Goal: Task Accomplishment & Management: Manage account settings

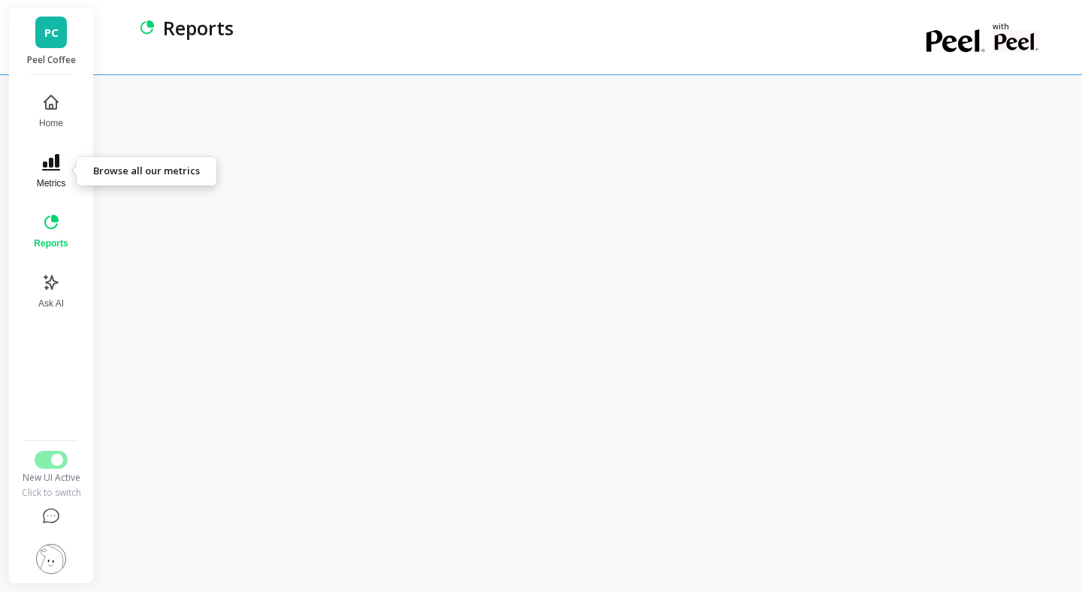
click at [56, 169] on icon at bounding box center [51, 162] width 18 height 17
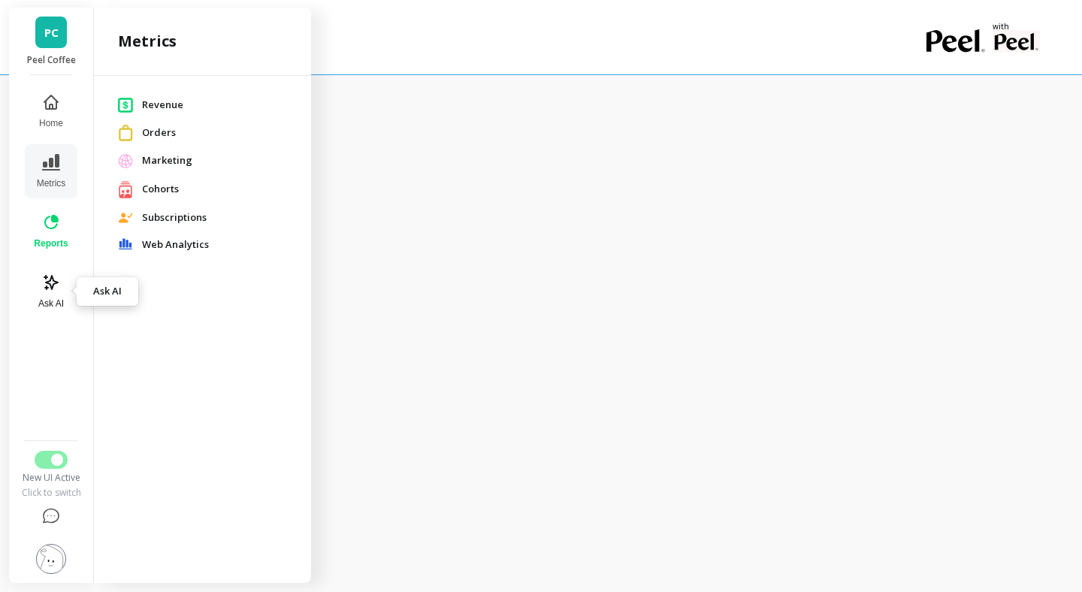
click at [47, 274] on icon at bounding box center [51, 283] width 18 height 18
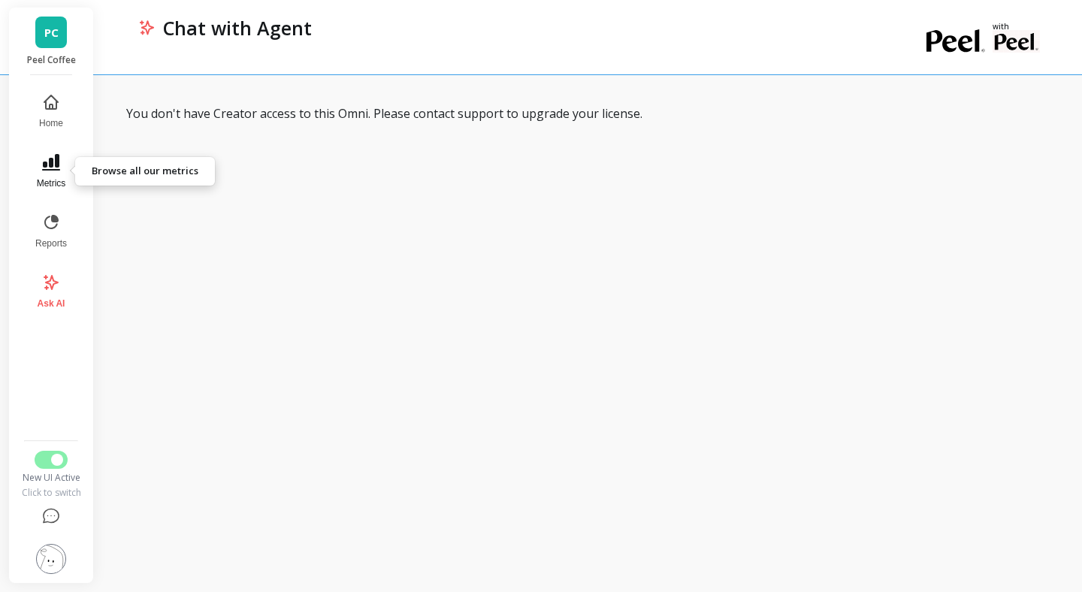
click at [56, 163] on icon at bounding box center [51, 162] width 18 height 17
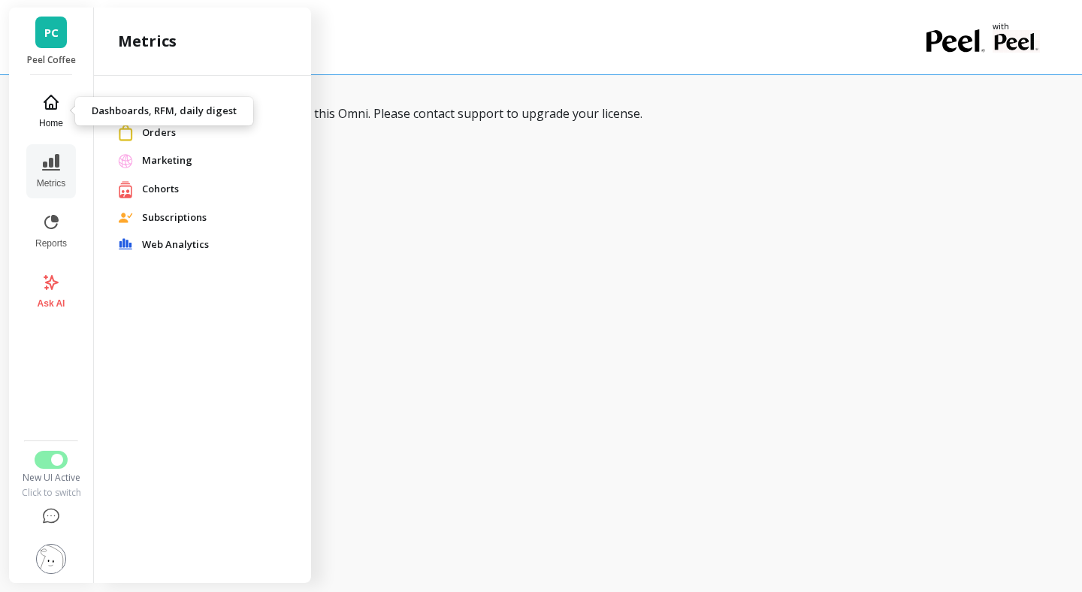
click at [57, 103] on icon at bounding box center [51, 102] width 18 height 18
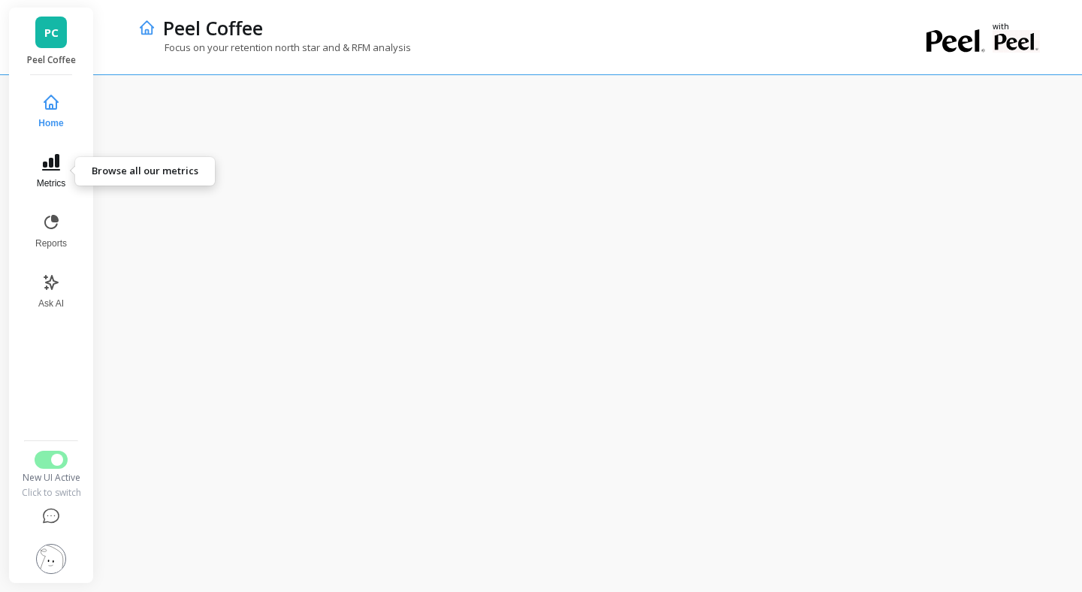
click at [55, 153] on icon at bounding box center [51, 162] width 18 height 18
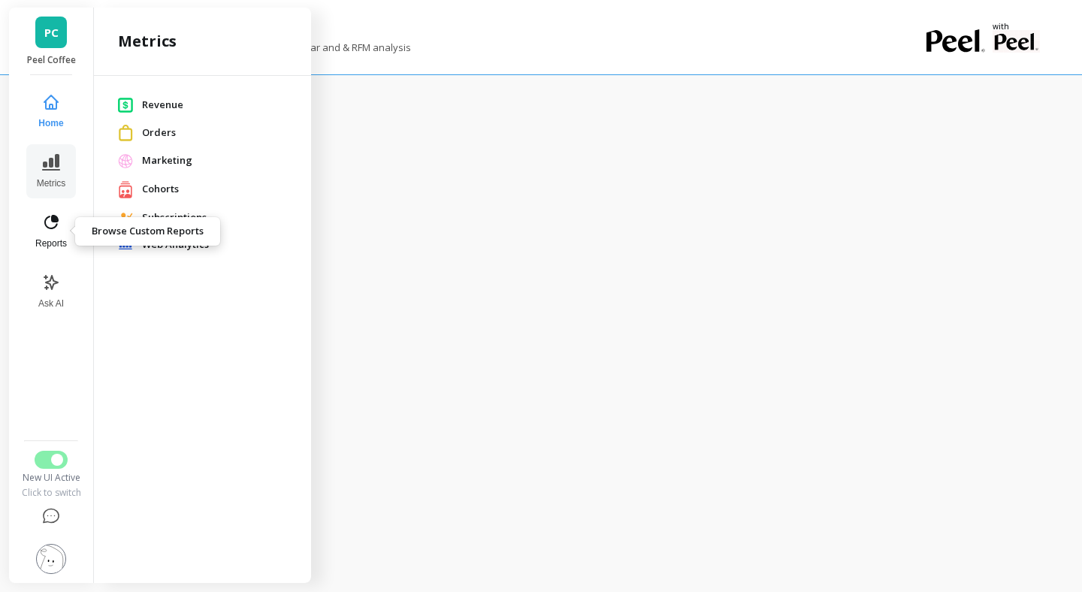
click at [47, 222] on icon at bounding box center [51, 222] width 18 height 18
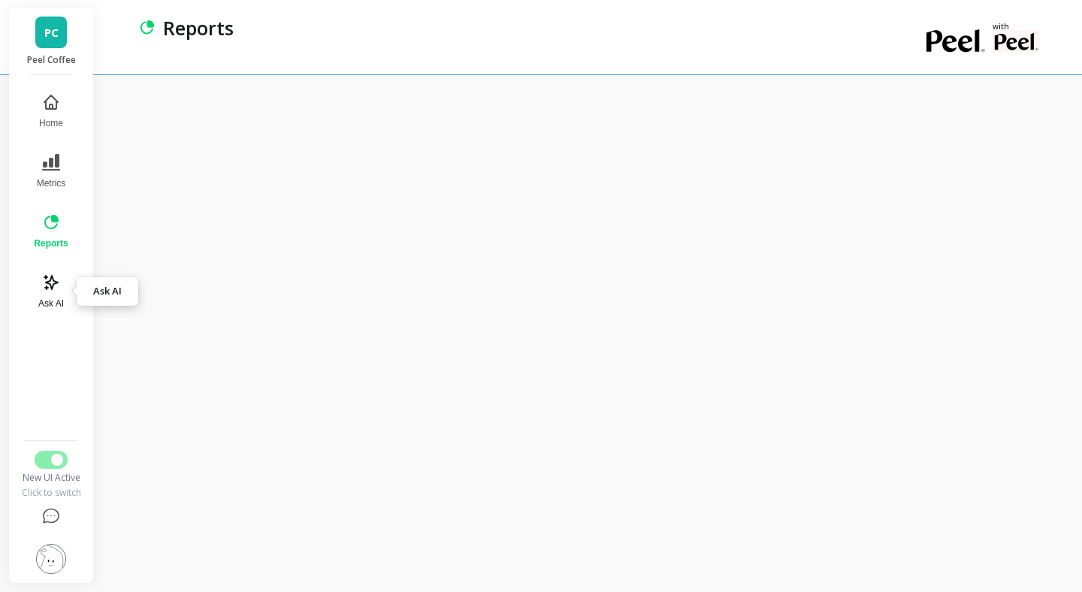
click at [47, 274] on icon at bounding box center [51, 283] width 18 height 18
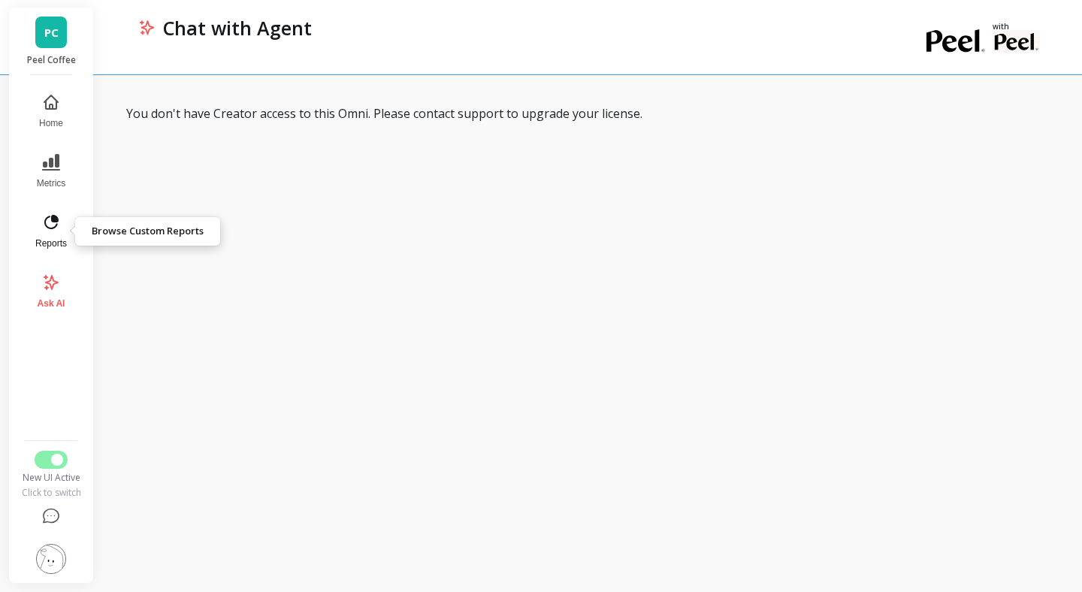
click at [49, 228] on icon at bounding box center [51, 222] width 14 height 14
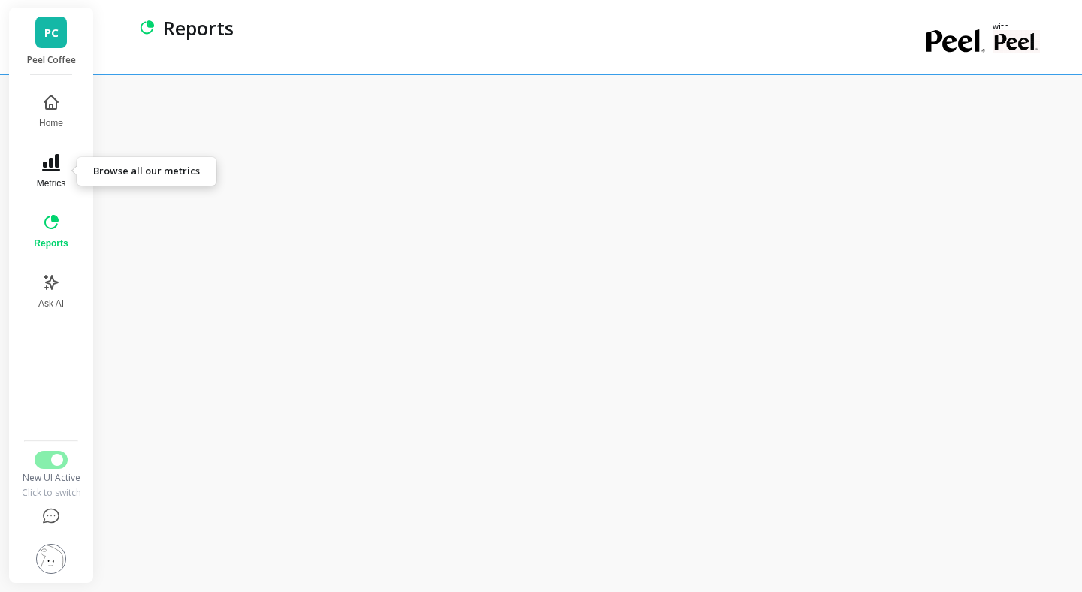
click at [48, 178] on span "Metrics" at bounding box center [51, 183] width 29 height 12
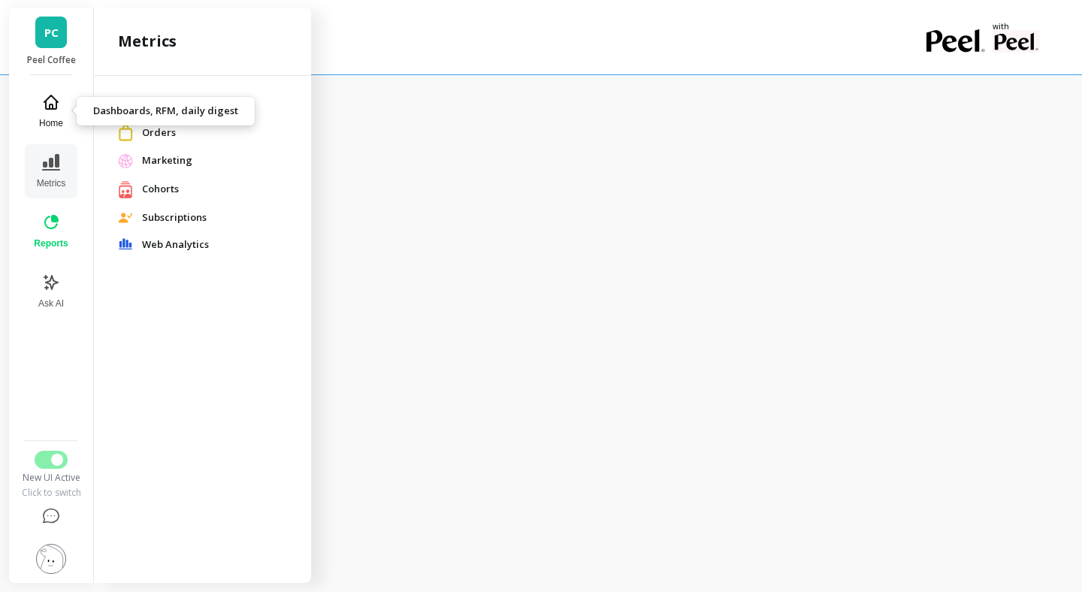
click at [45, 101] on icon at bounding box center [51, 102] width 14 height 14
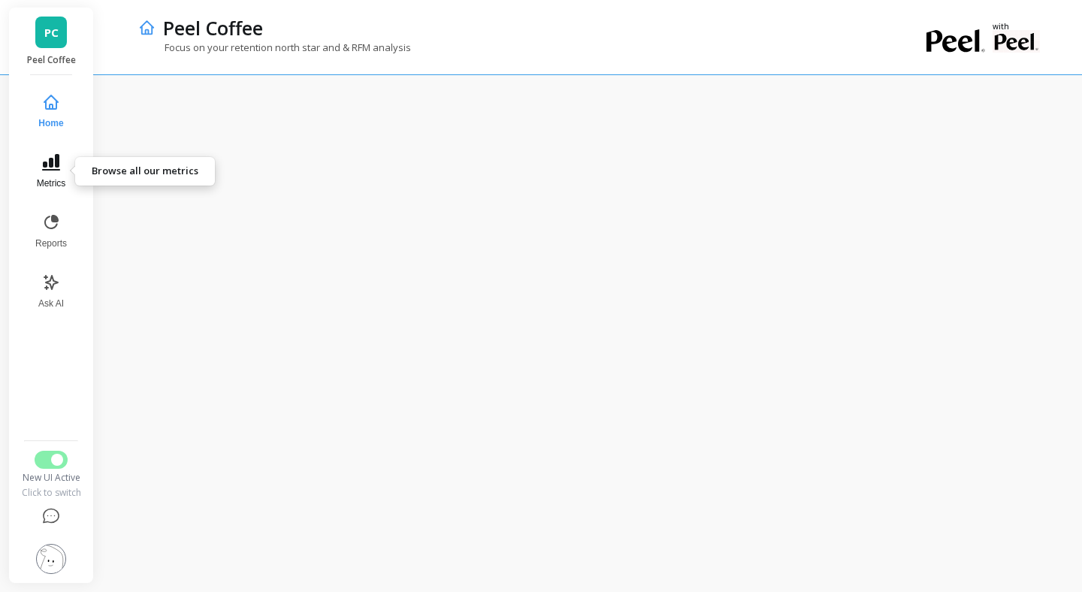
click at [46, 163] on icon at bounding box center [51, 162] width 18 height 17
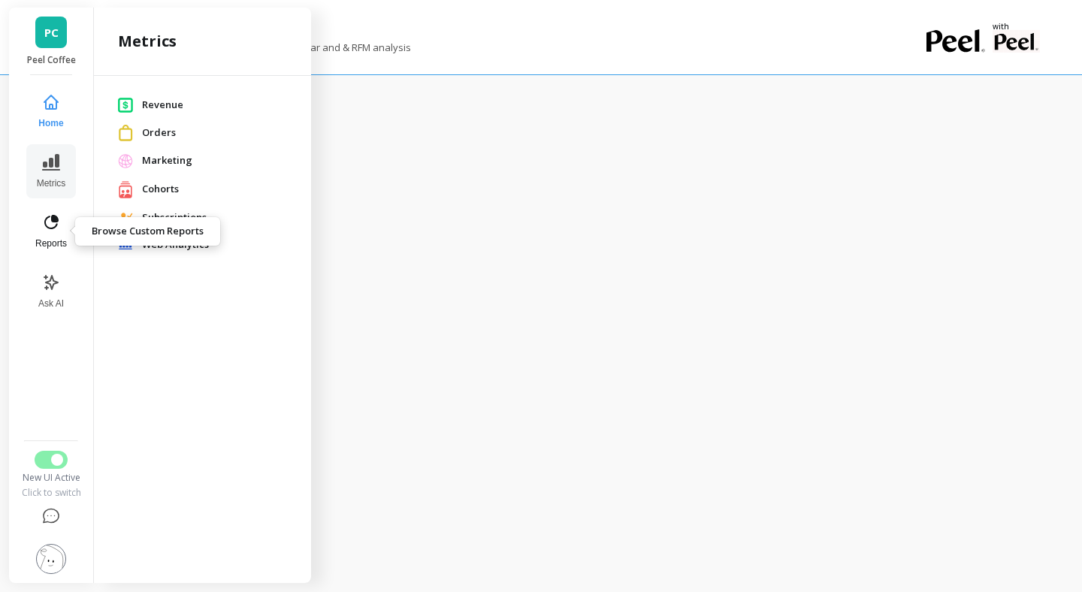
click at [54, 231] on button "Reports" at bounding box center [51, 231] width 50 height 54
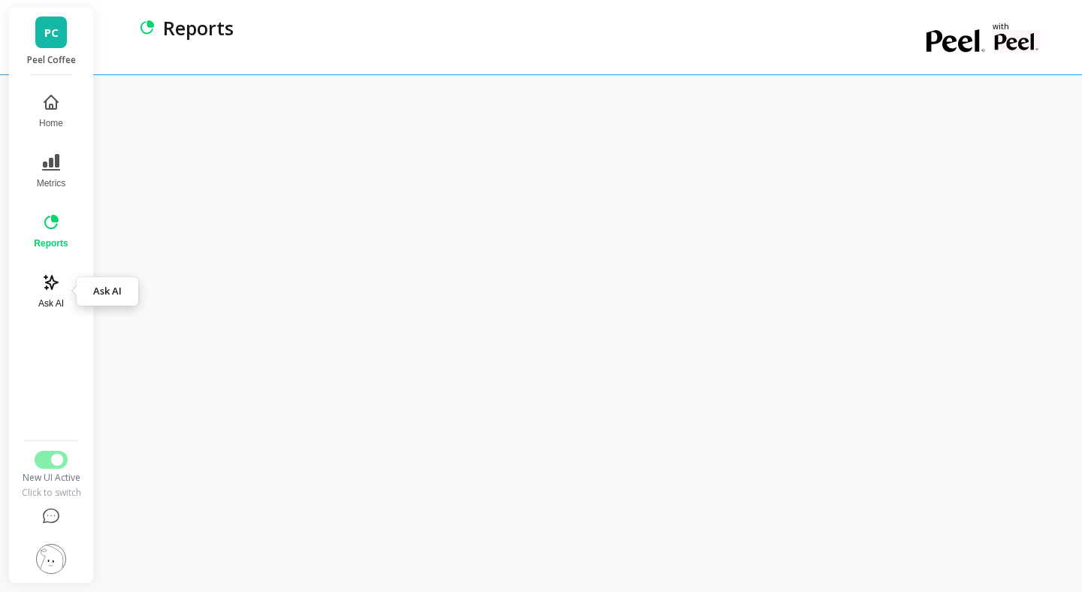
click at [52, 282] on icon at bounding box center [51, 283] width 18 height 18
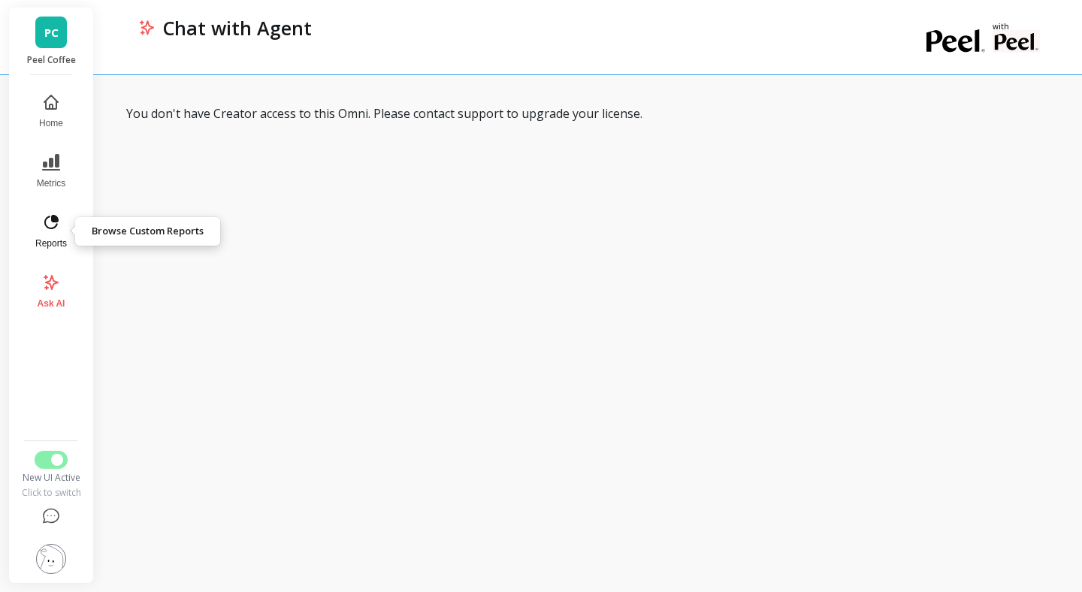
click at [49, 219] on icon at bounding box center [51, 222] width 18 height 18
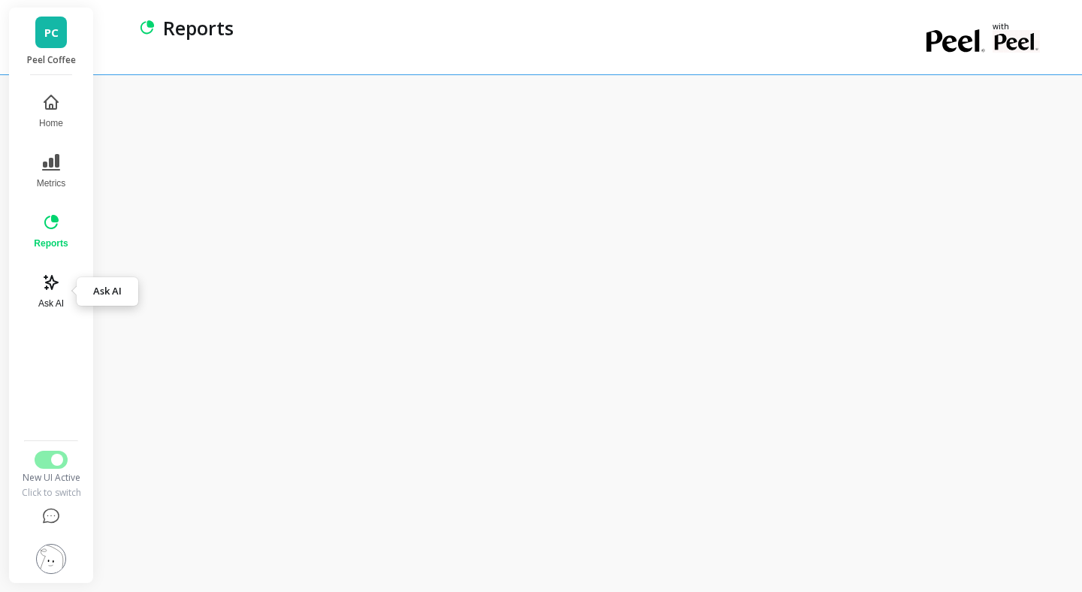
click at [53, 280] on icon at bounding box center [51, 283] width 14 height 14
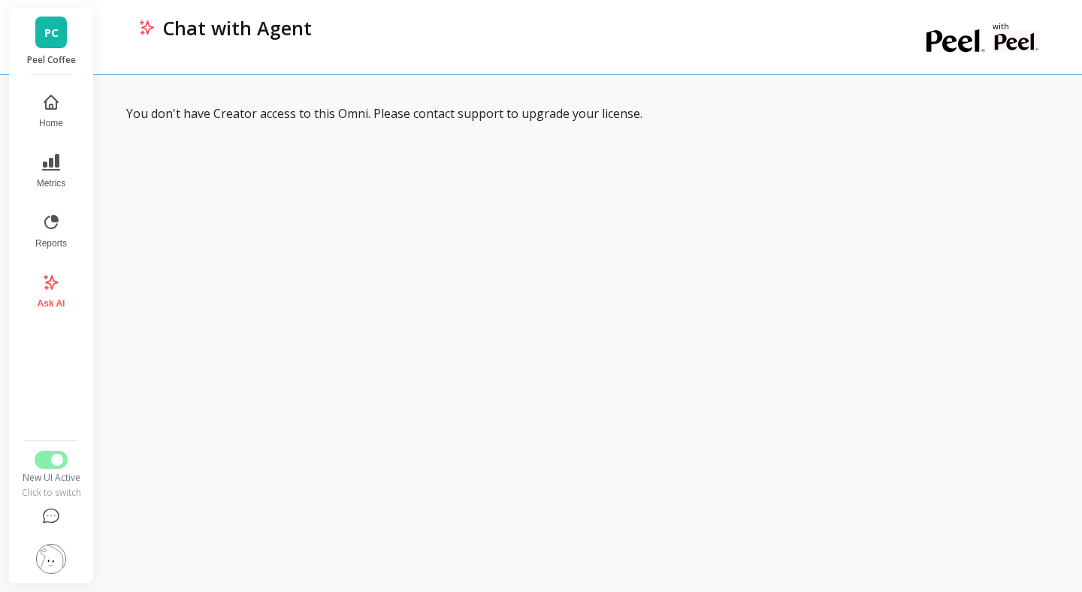
click at [984, 38] on icon at bounding box center [956, 40] width 59 height 23
click at [46, 216] on icon at bounding box center [51, 222] width 18 height 18
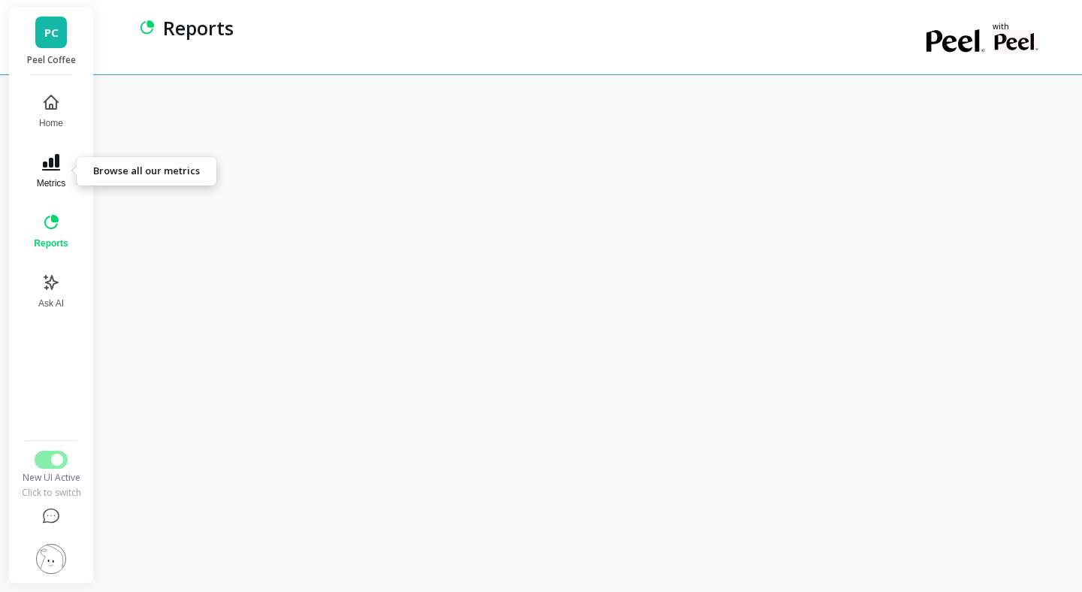
click at [52, 170] on icon at bounding box center [51, 162] width 18 height 17
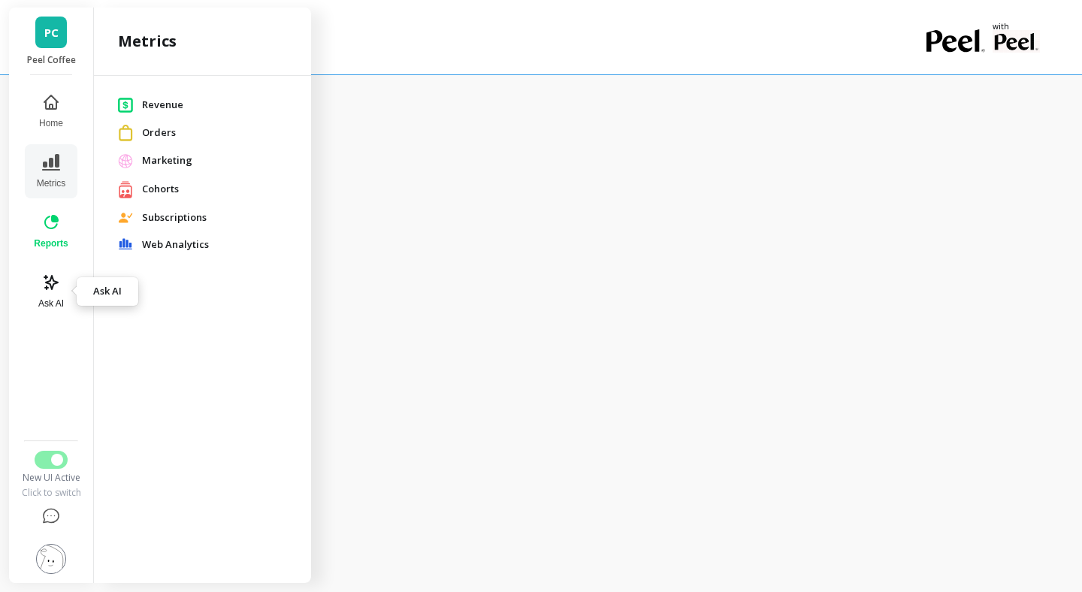
click at [56, 290] on icon at bounding box center [51, 283] width 18 height 18
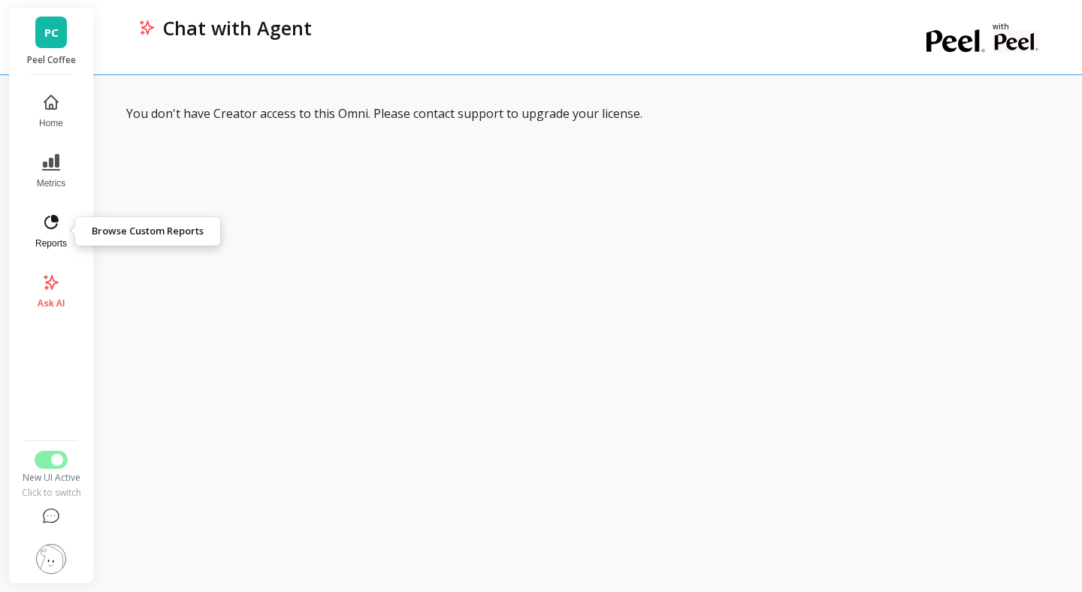
click at [48, 217] on icon at bounding box center [51, 222] width 14 height 14
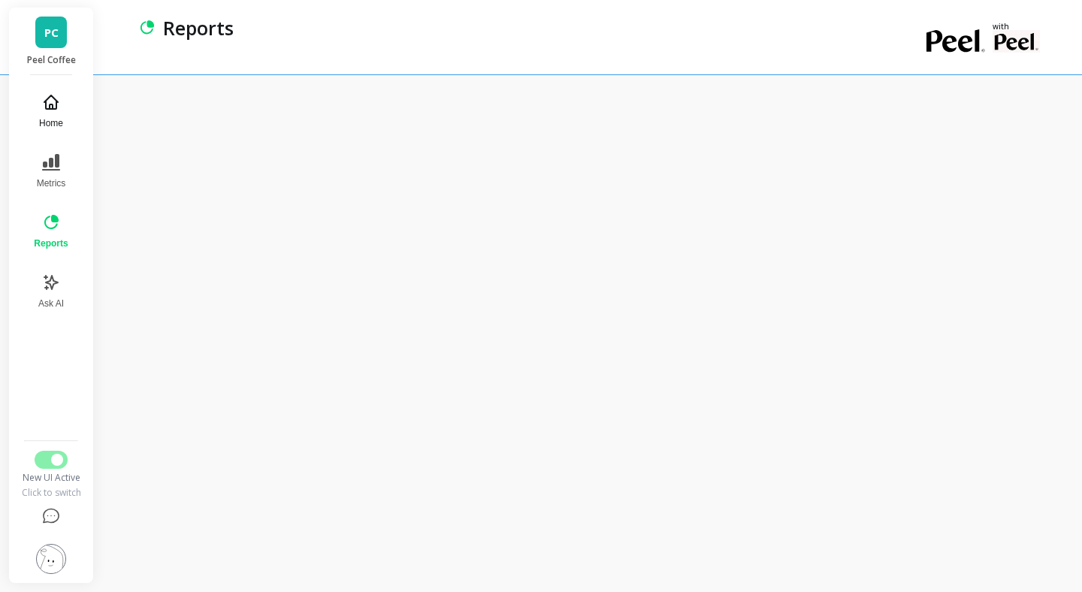
click at [54, 120] on span "Home" at bounding box center [51, 123] width 24 height 12
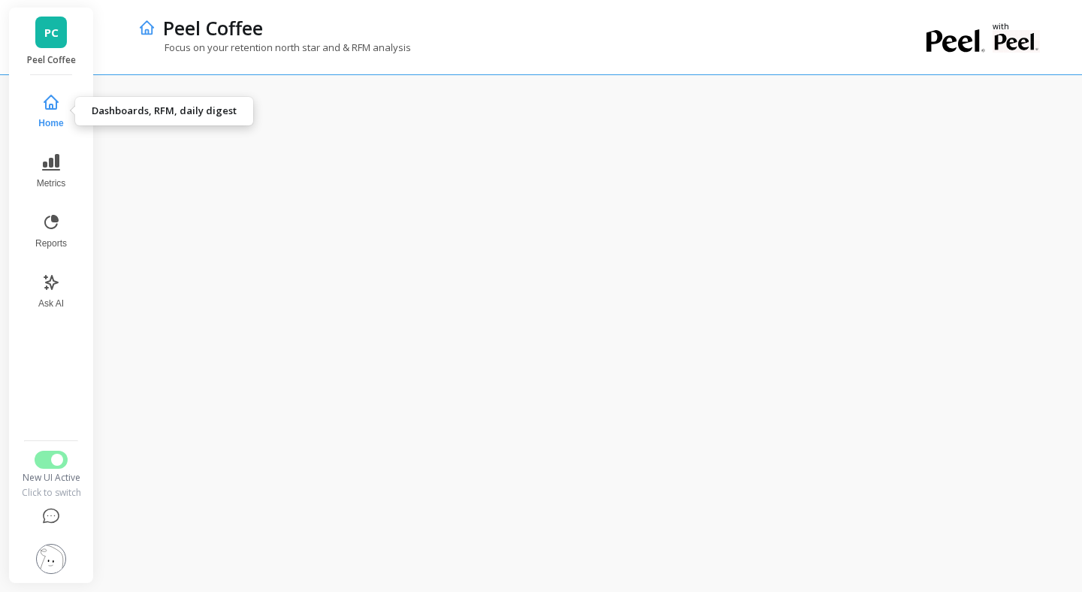
click at [57, 114] on button "Home" at bounding box center [51, 111] width 50 height 54
click at [51, 166] on icon at bounding box center [51, 162] width 18 height 17
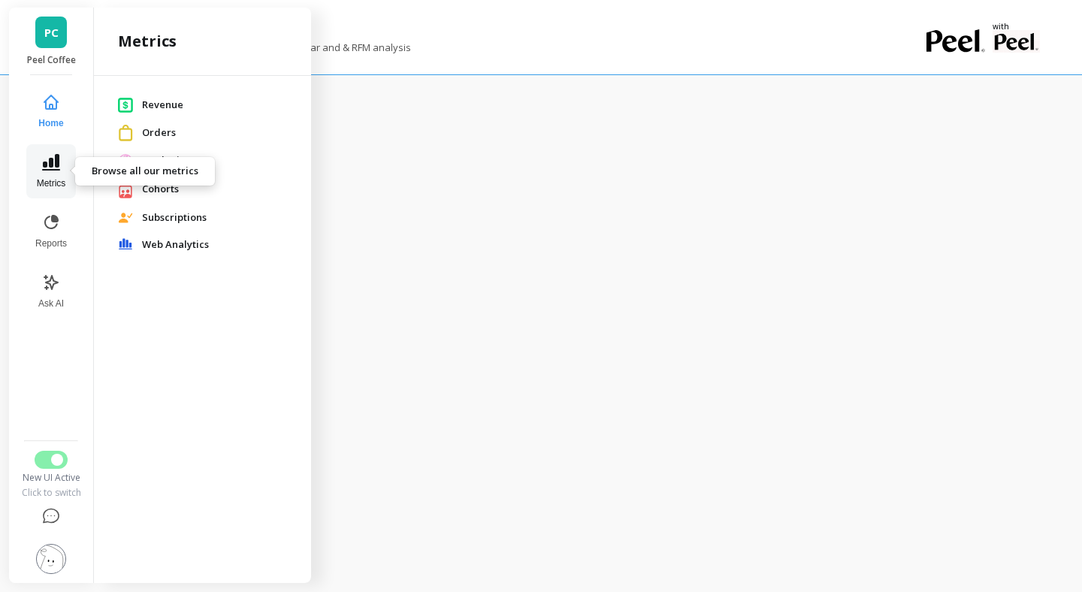
click at [49, 171] on icon at bounding box center [51, 162] width 18 height 18
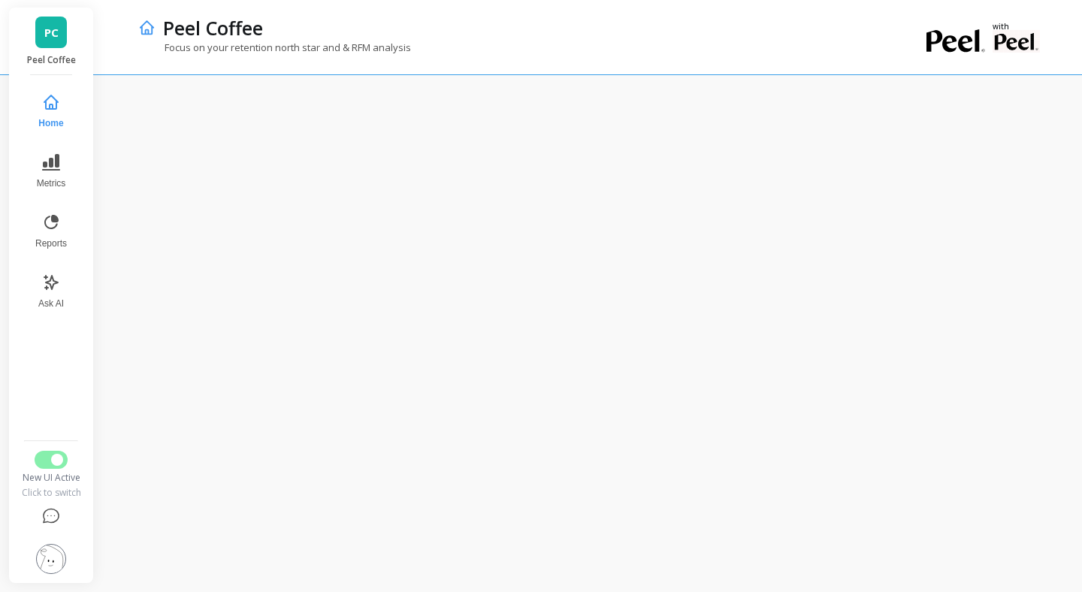
click at [158, 66] on div "Focus on your retention north star and & RFM analysis" at bounding box center [529, 55] width 782 height 29
click at [384, 83] on div at bounding box center [592, 333] width 980 height 518
click at [53, 164] on icon at bounding box center [51, 162] width 18 height 17
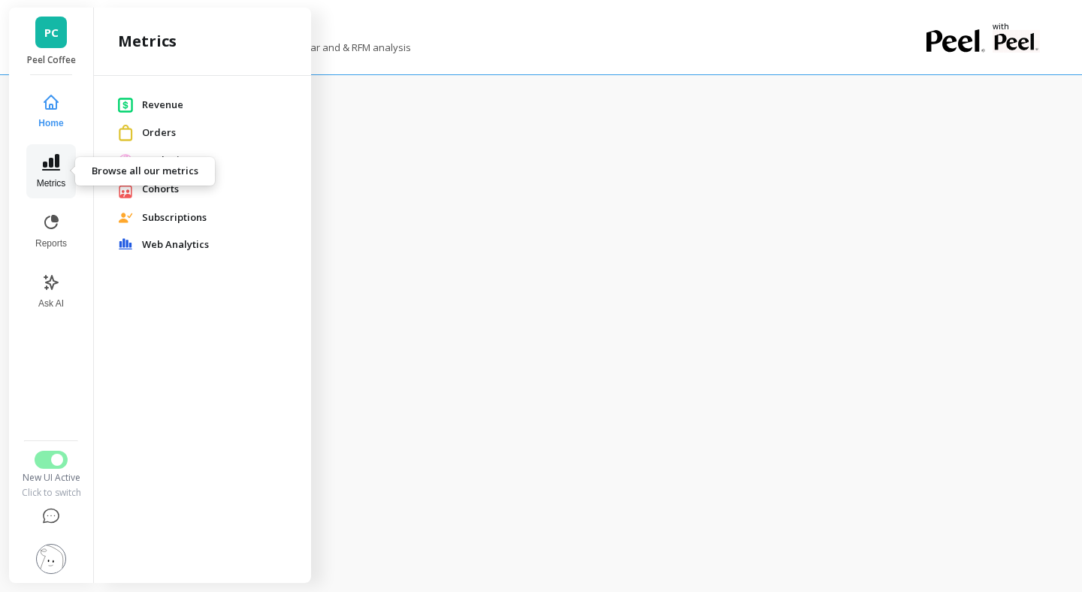
click at [49, 171] on icon at bounding box center [51, 162] width 18 height 18
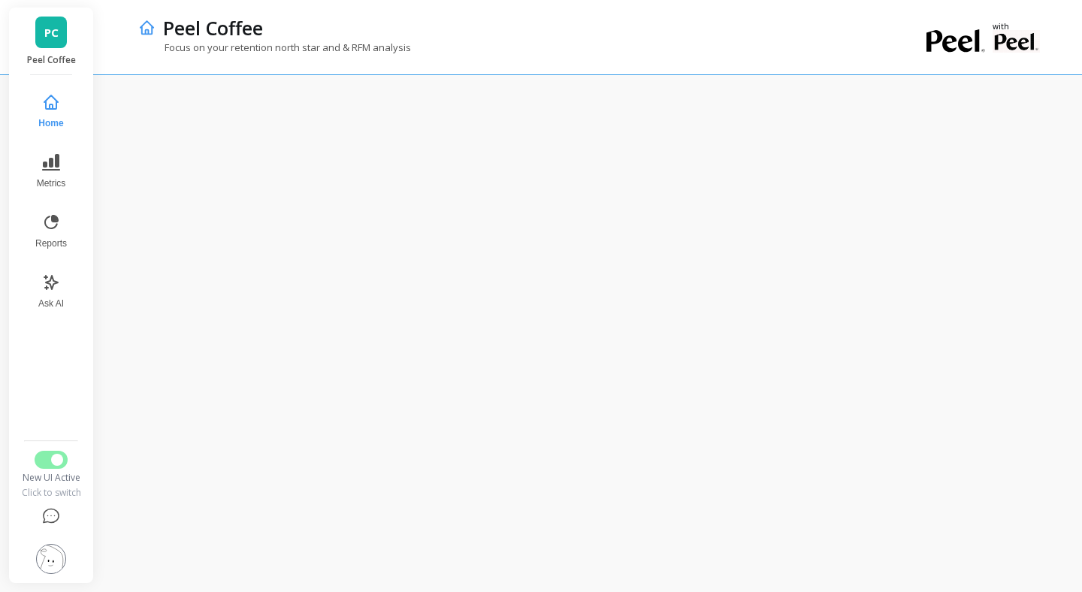
click at [275, 77] on div at bounding box center [592, 333] width 980 height 518
click at [66, 172] on button "Metrics" at bounding box center [51, 171] width 50 height 54
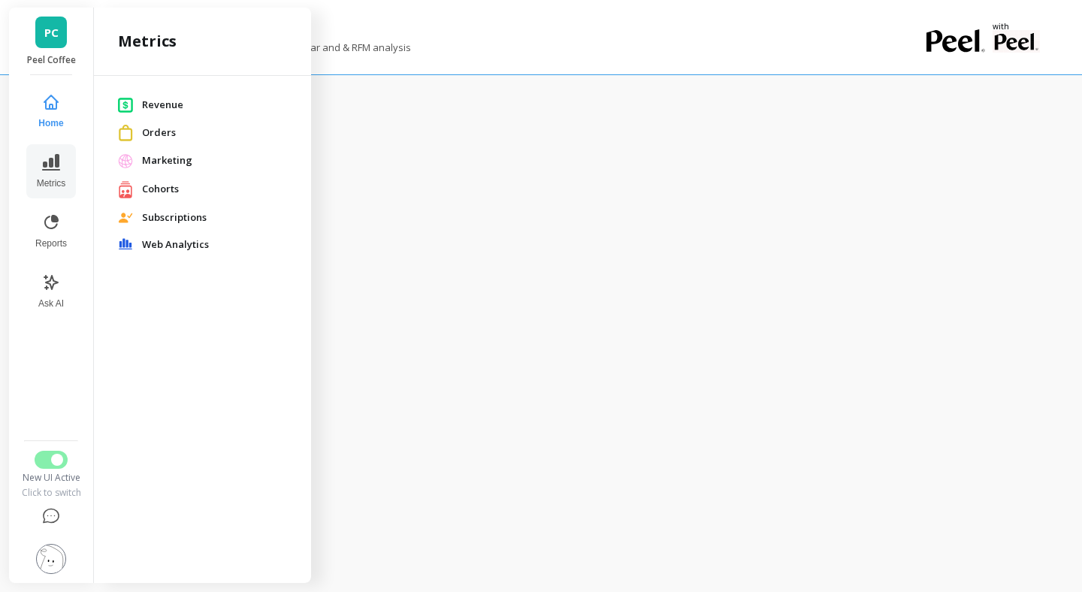
click at [156, 191] on span "Cohorts" at bounding box center [214, 189] width 145 height 15
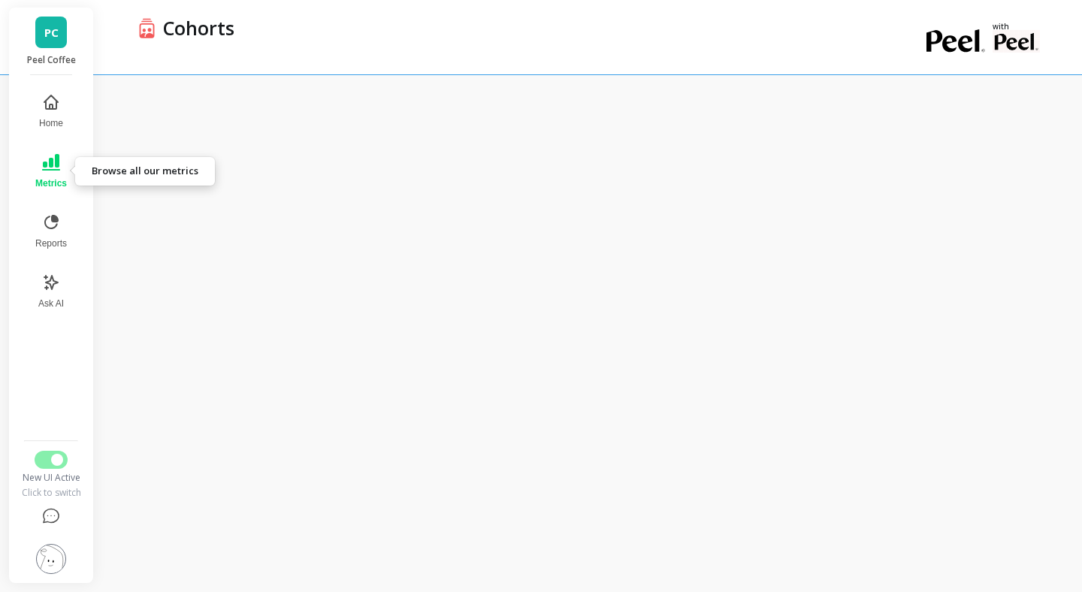
click at [37, 172] on button "Metrics" at bounding box center [51, 171] width 50 height 54
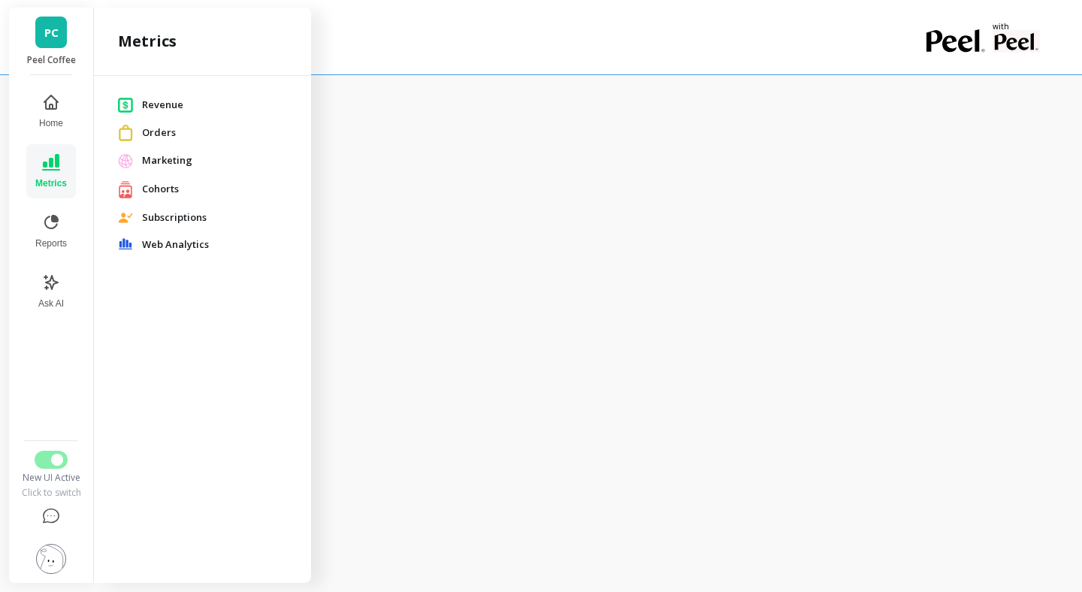
click at [162, 241] on span "Web Analytics" at bounding box center [214, 245] width 145 height 15
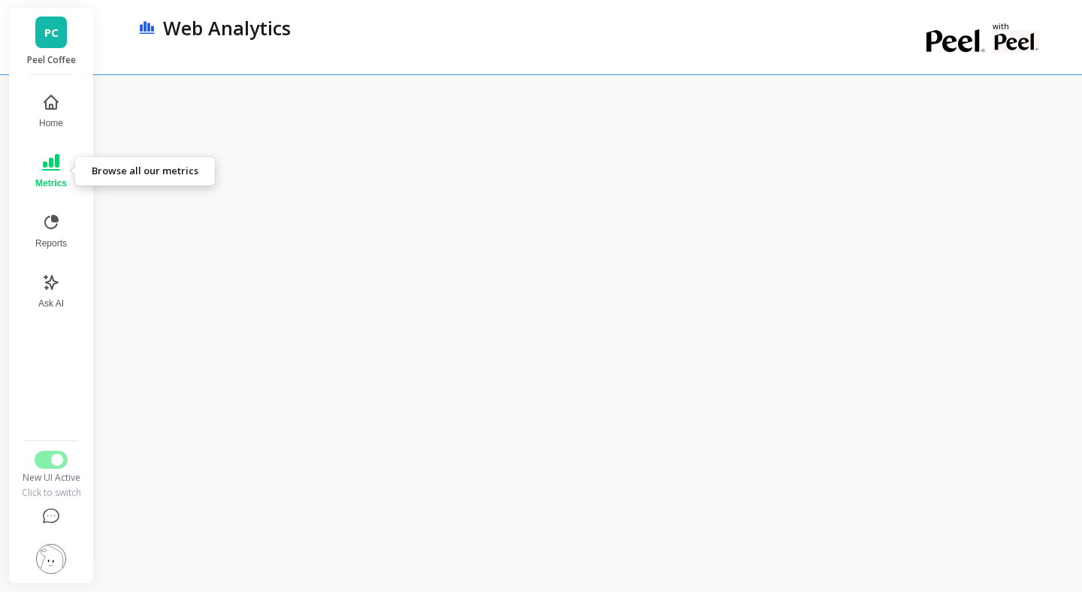
click at [61, 180] on span "Metrics" at bounding box center [51, 183] width 32 height 12
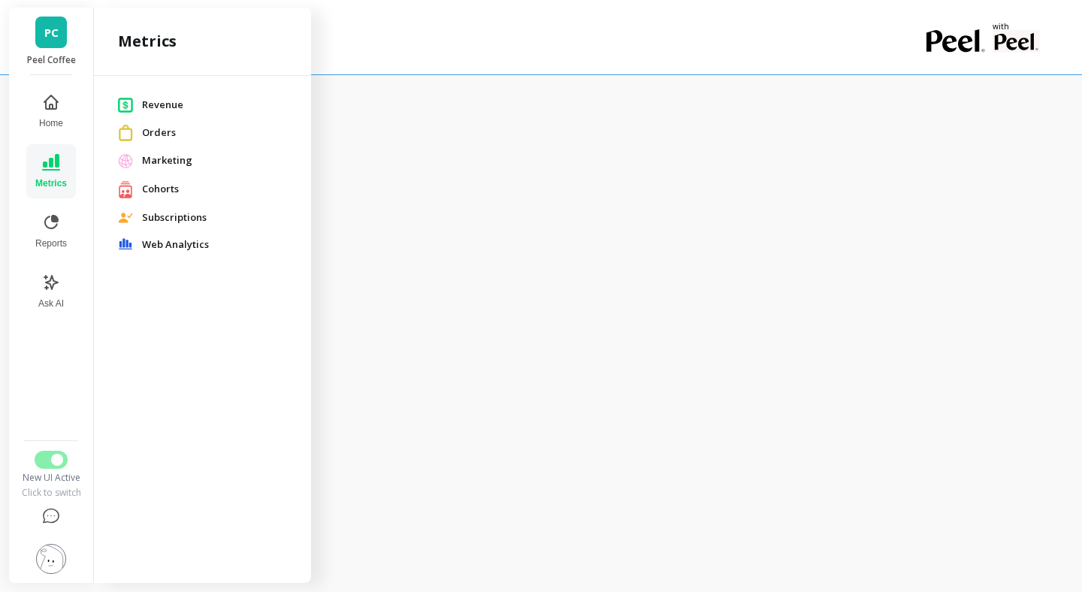
click at [180, 98] on span "Revenue" at bounding box center [214, 105] width 145 height 15
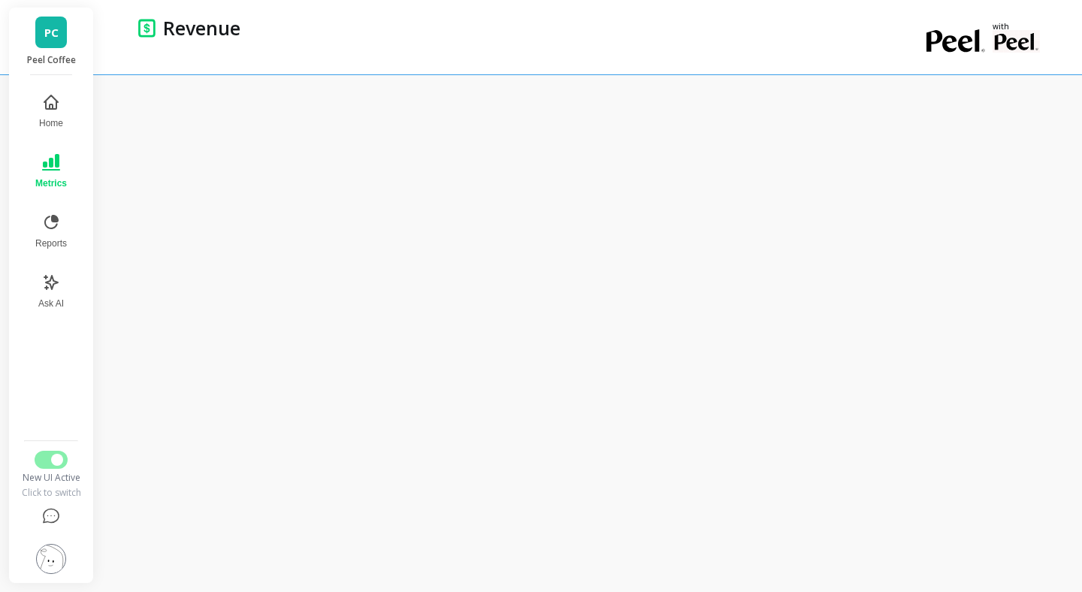
click at [607, 103] on div at bounding box center [592, 333] width 980 height 518
click at [713, 67] on div "Revenue" at bounding box center [529, 37] width 782 height 74
click at [788, 86] on div at bounding box center [592, 333] width 980 height 518
click at [50, 113] on button "Home" at bounding box center [51, 111] width 50 height 54
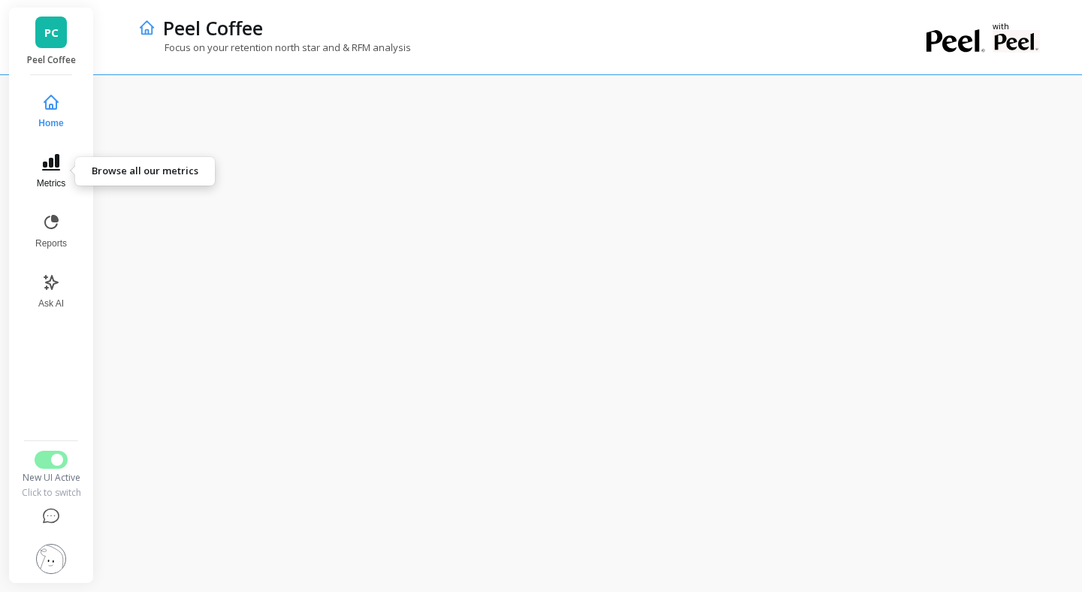
click at [59, 169] on icon at bounding box center [51, 162] width 18 height 17
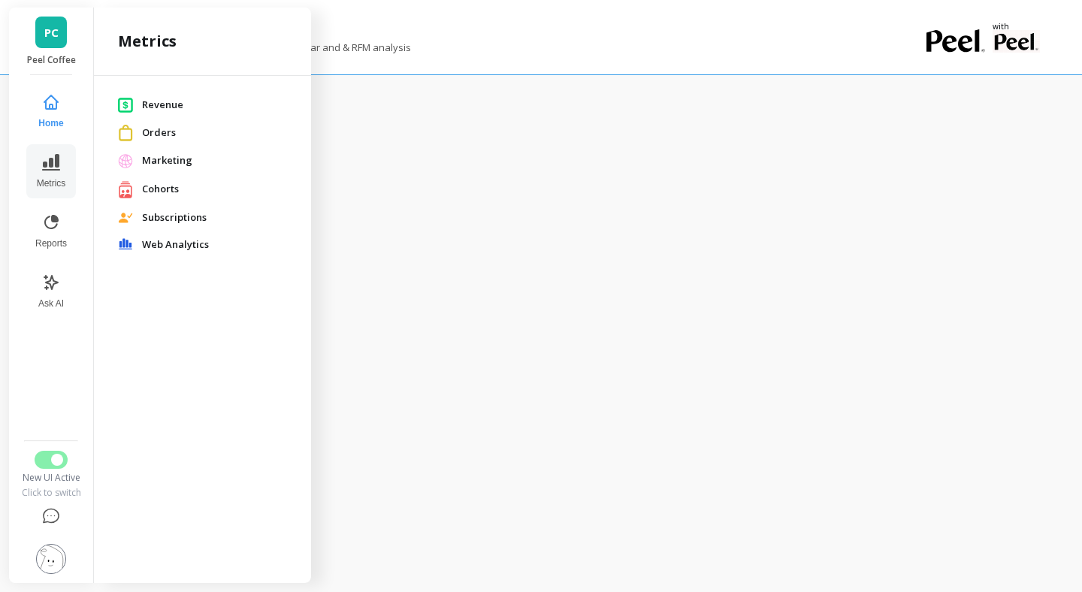
click at [147, 113] on div "Revenue" at bounding box center [202, 105] width 193 height 28
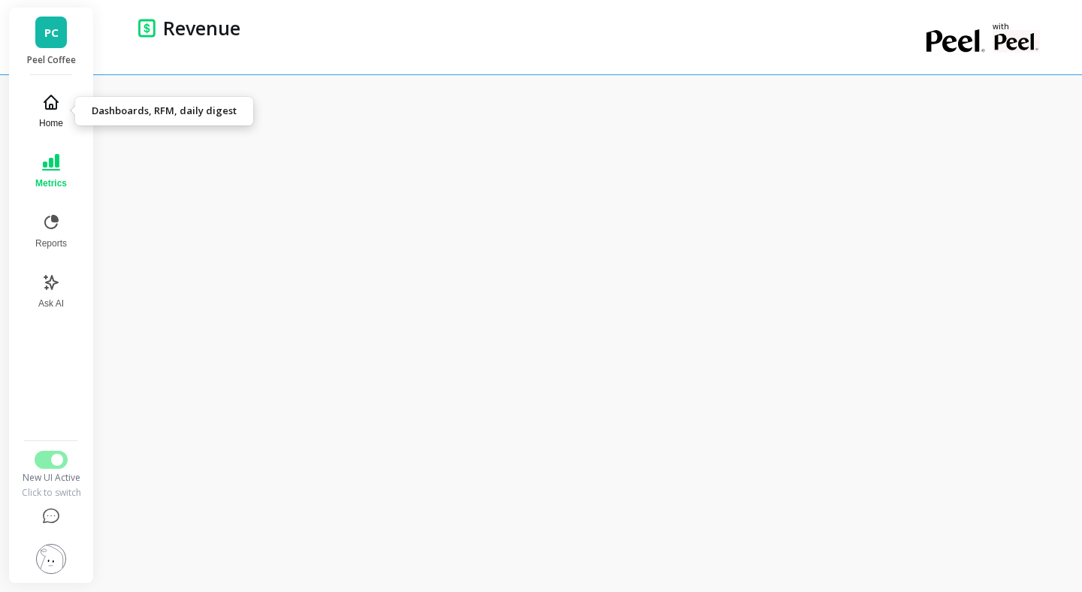
click at [53, 95] on icon at bounding box center [51, 102] width 18 height 18
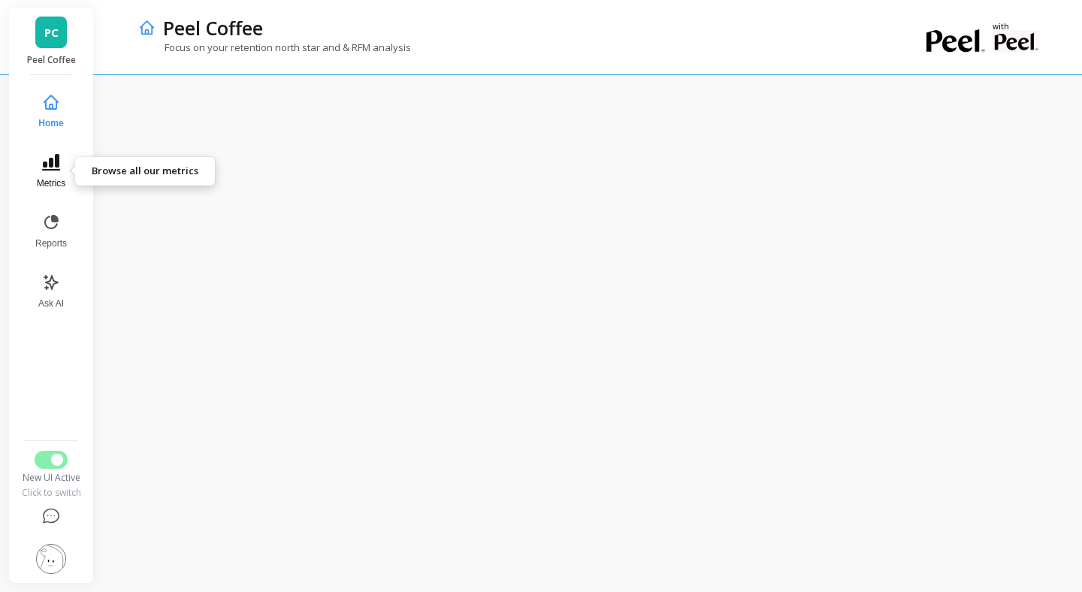
click at [56, 170] on icon at bounding box center [51, 162] width 18 height 17
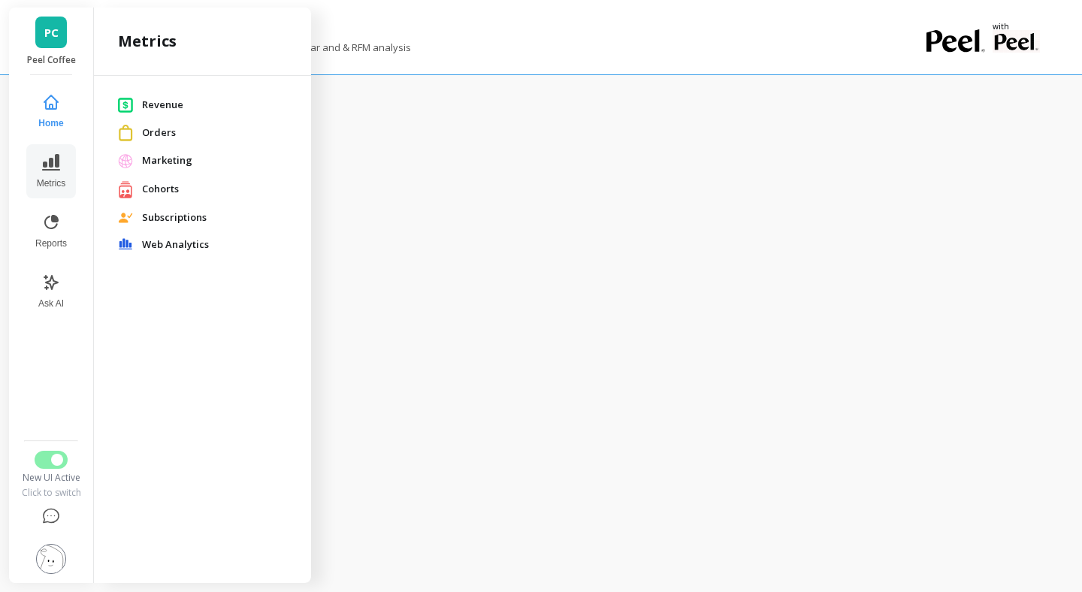
click at [161, 162] on span "Marketing" at bounding box center [214, 160] width 145 height 15
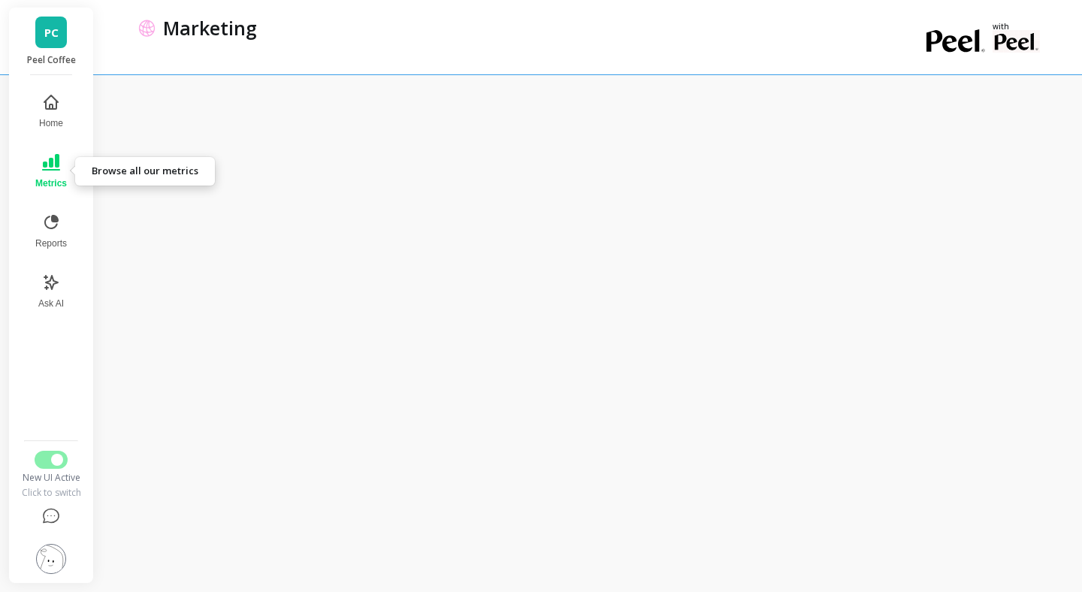
click at [56, 156] on icon at bounding box center [51, 162] width 18 height 17
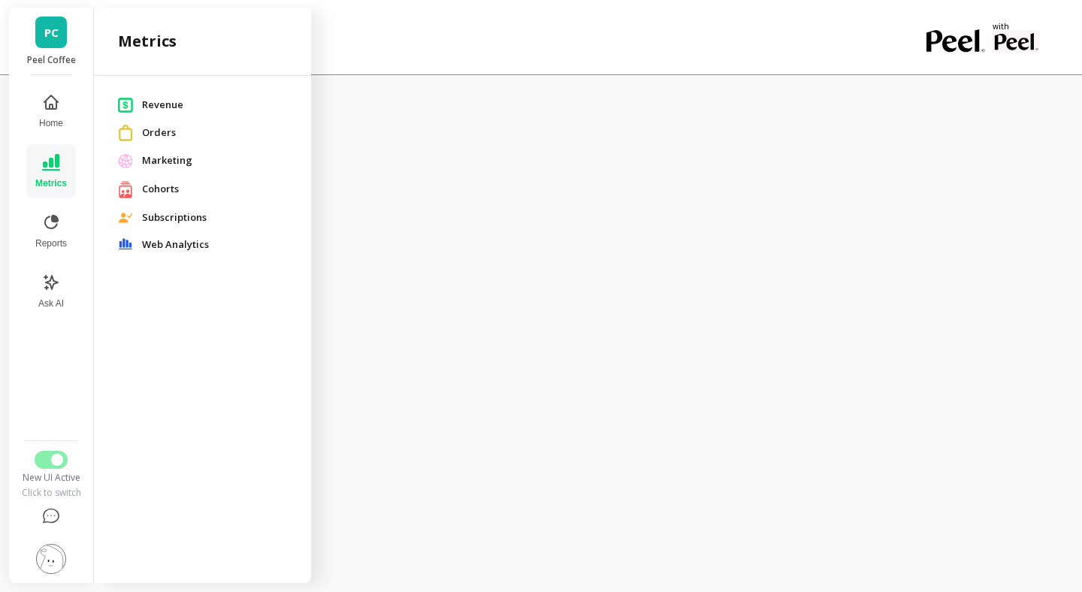
click at [176, 103] on span "Revenue" at bounding box center [214, 105] width 145 height 15
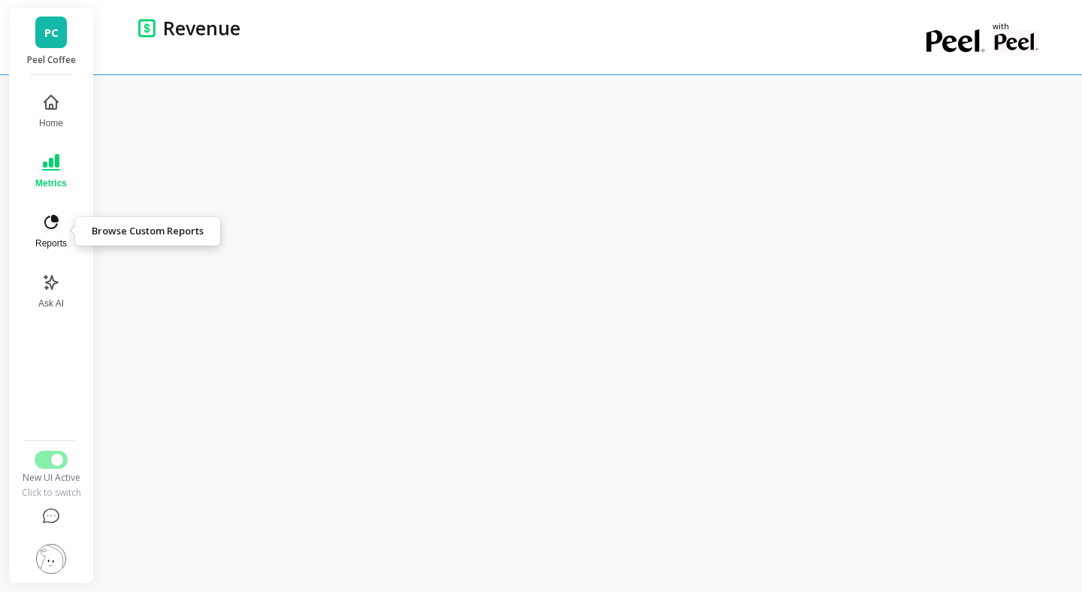
click at [54, 216] on icon at bounding box center [55, 218] width 5 height 5
click at [56, 223] on icon at bounding box center [51, 222] width 18 height 18
click at [144, 80] on div at bounding box center [592, 333] width 980 height 518
click at [55, 224] on icon at bounding box center [51, 222] width 18 height 18
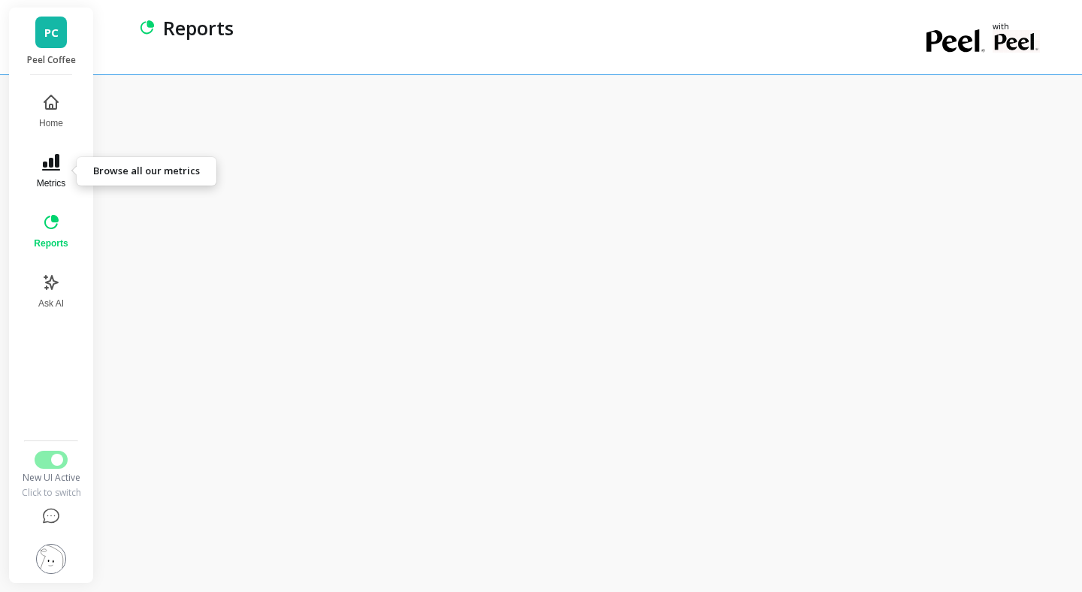
click at [56, 171] on button "Metrics" at bounding box center [51, 171] width 52 height 54
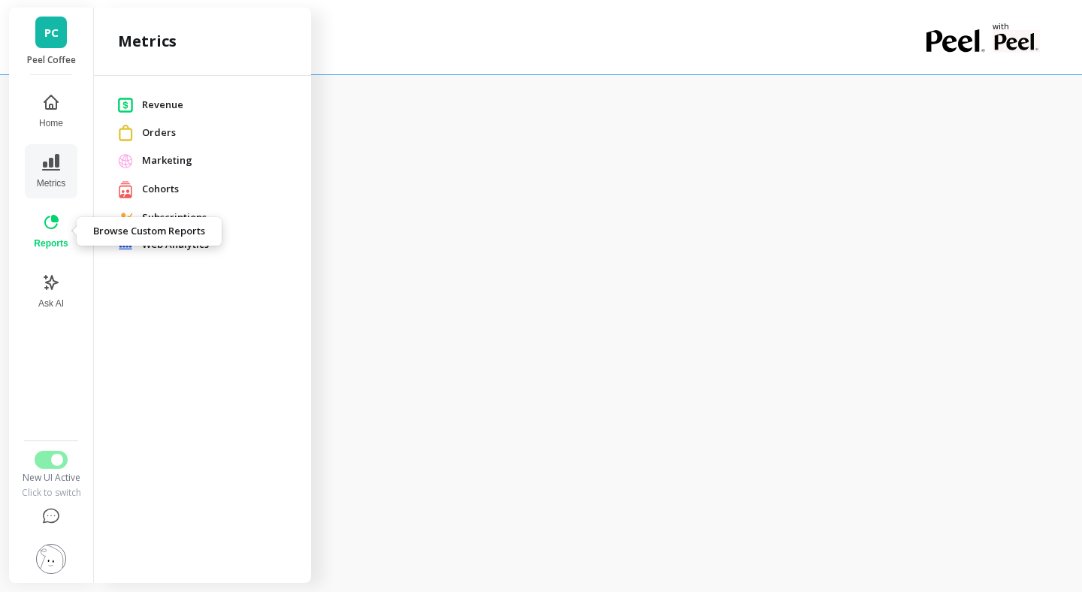
click at [45, 225] on icon at bounding box center [51, 222] width 14 height 14
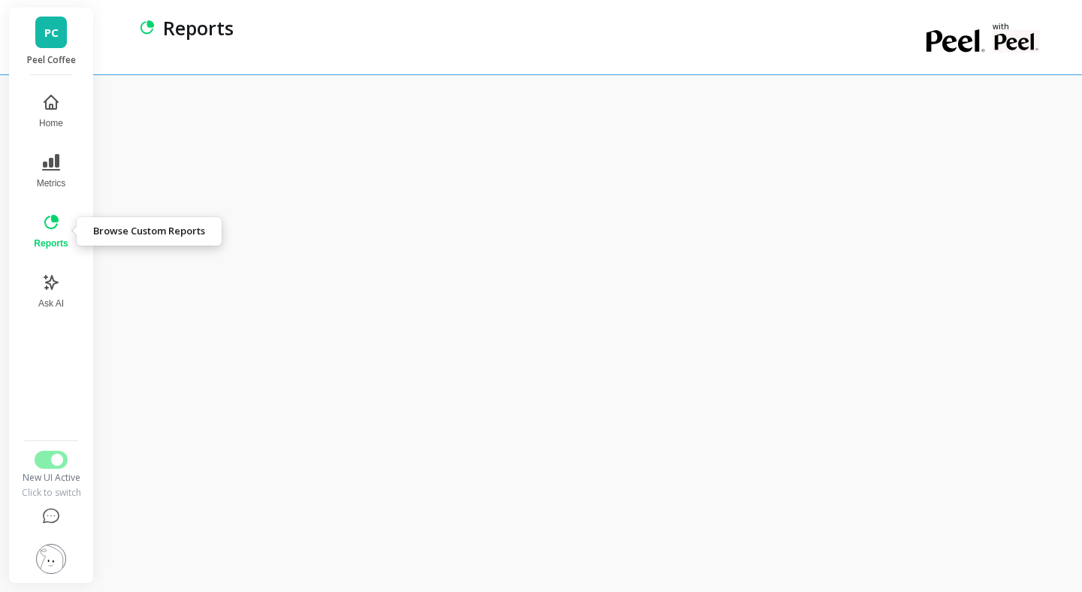
click at [45, 225] on icon at bounding box center [51, 222] width 14 height 14
click at [53, 168] on icon at bounding box center [51, 162] width 18 height 18
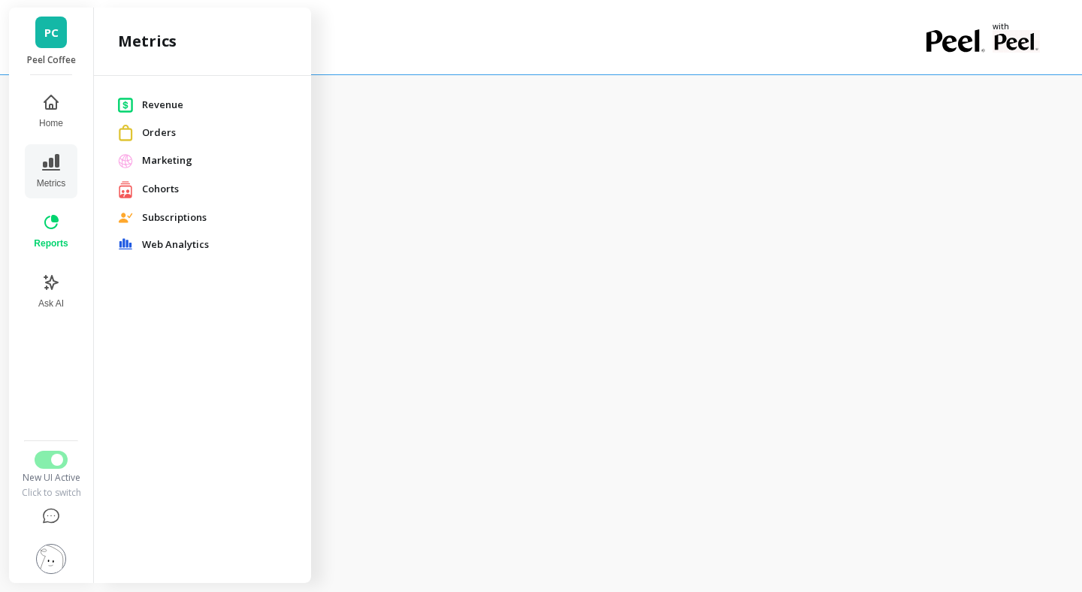
click at [162, 131] on span "Orders" at bounding box center [214, 133] width 145 height 15
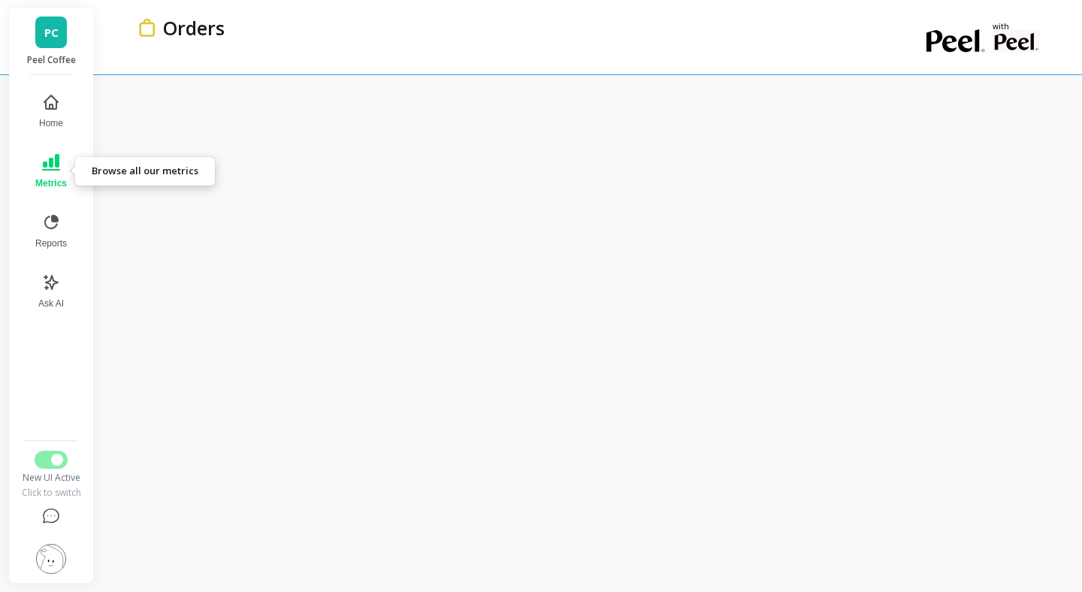
click at [58, 162] on icon at bounding box center [51, 162] width 18 height 17
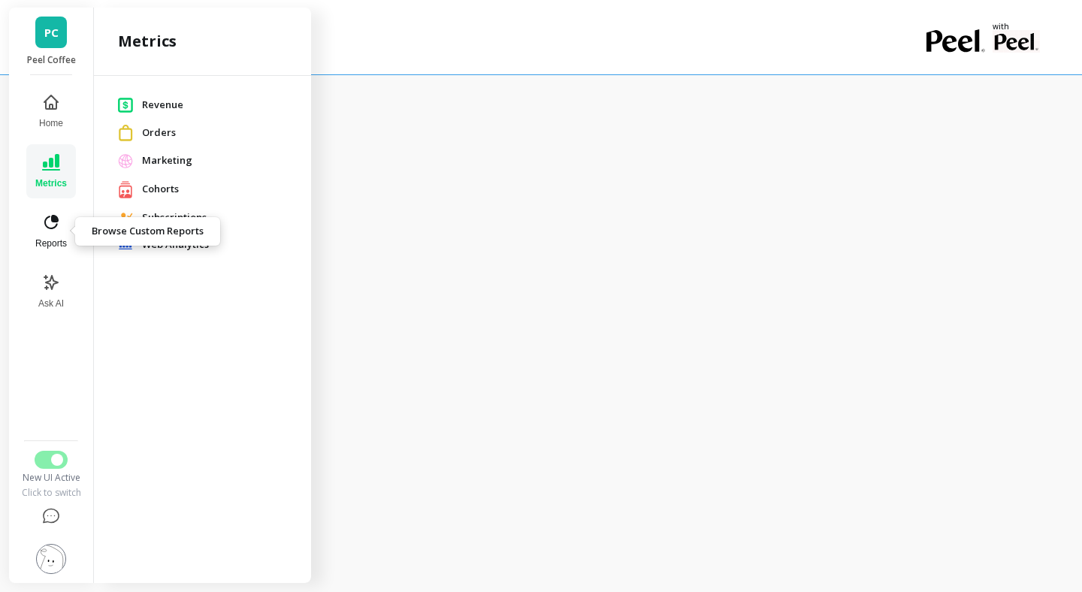
click at [50, 221] on icon at bounding box center [51, 222] width 18 height 18
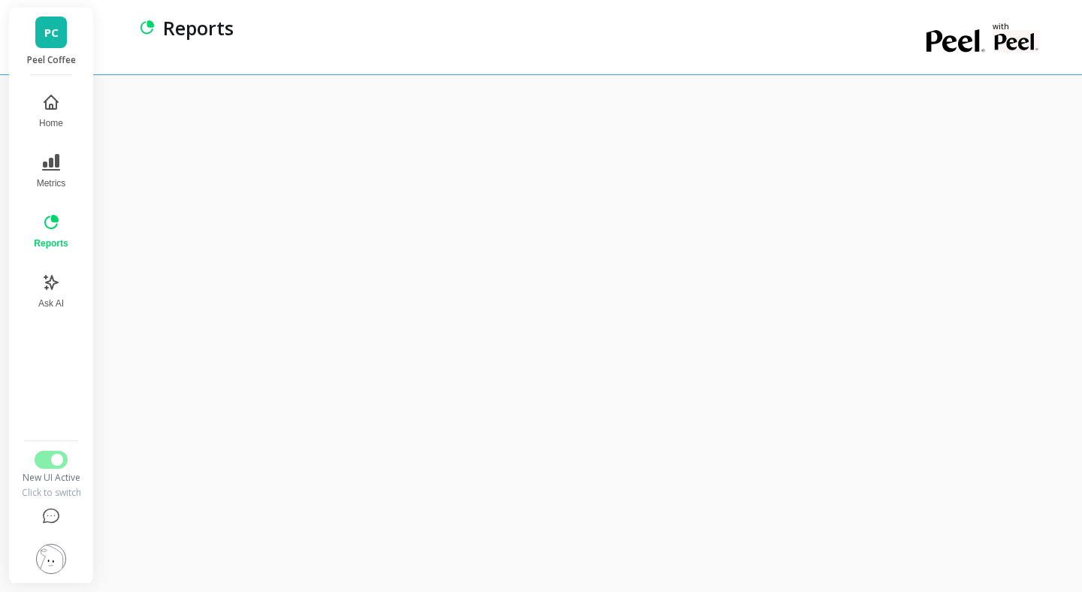
click at [162, 83] on div at bounding box center [592, 333] width 980 height 518
click at [62, 225] on button "Reports" at bounding box center [51, 231] width 52 height 54
click at [127, 37] on div "Reports with" at bounding box center [592, 37] width 956 height 74
click at [58, 114] on button "Home" at bounding box center [51, 111] width 52 height 54
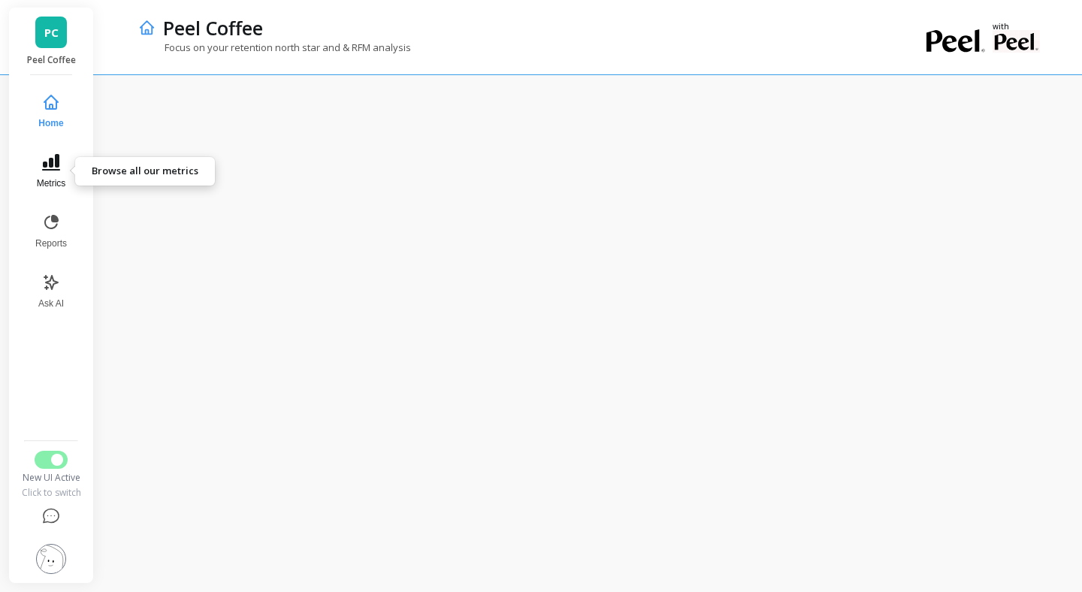
click at [57, 178] on span "Metrics" at bounding box center [51, 183] width 29 height 12
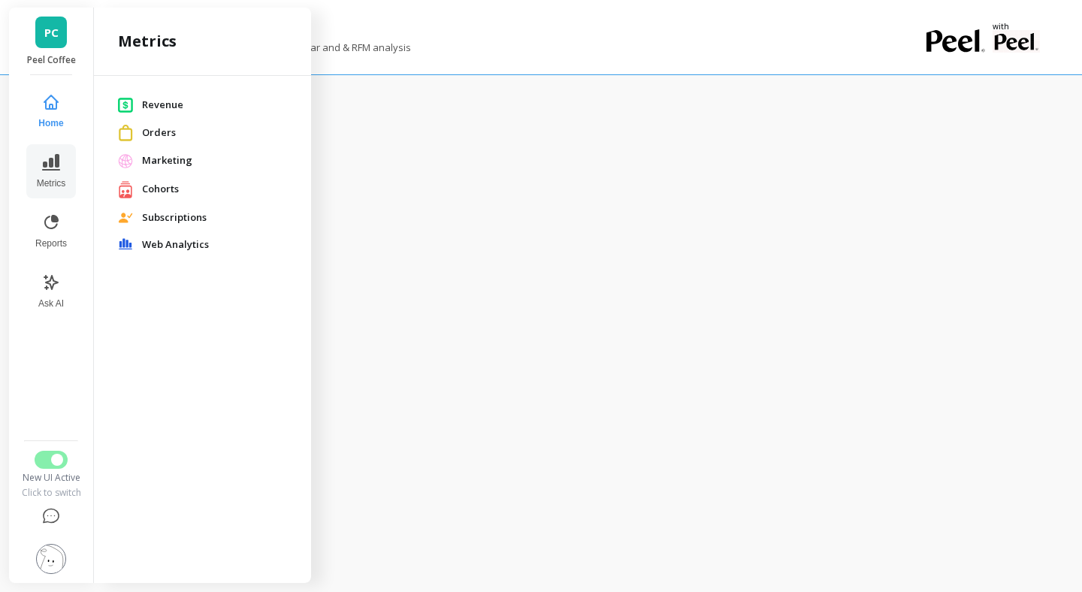
click at [171, 132] on span "Orders" at bounding box center [214, 133] width 145 height 15
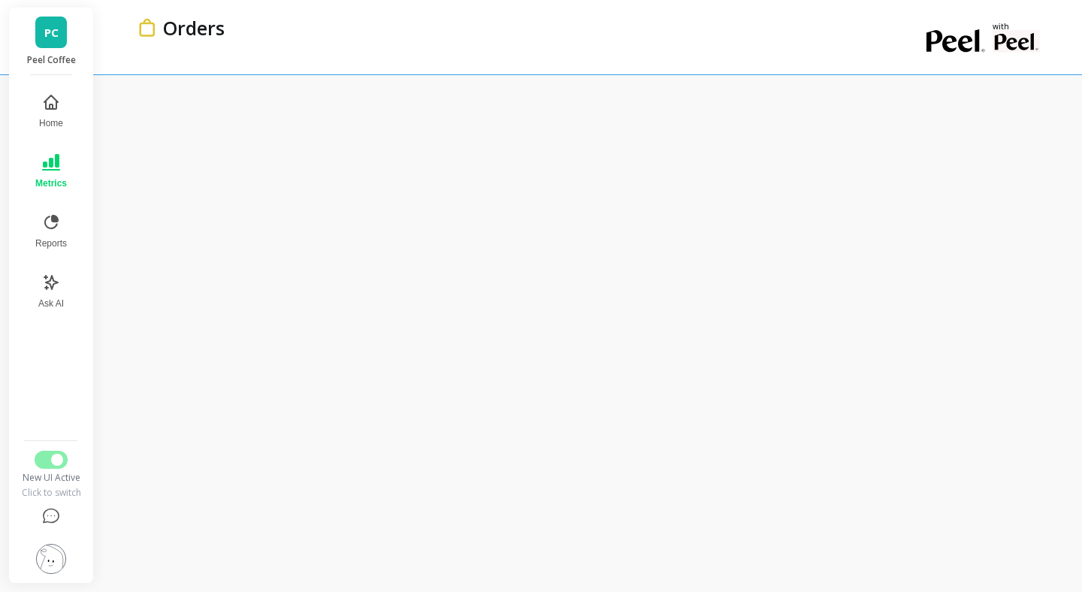
click at [50, 555] on img at bounding box center [51, 559] width 30 height 30
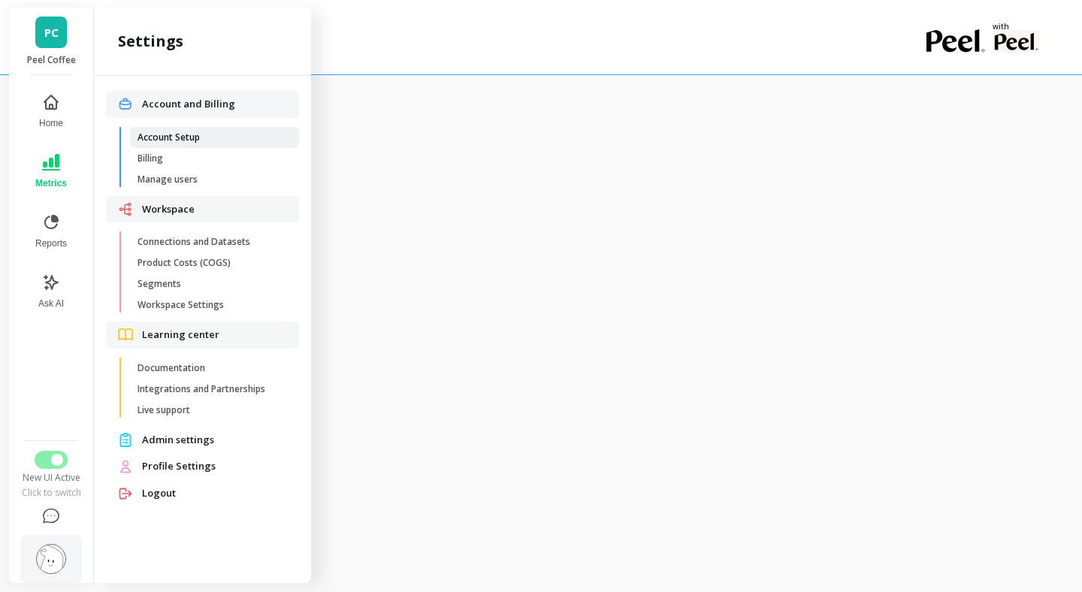
click at [205, 132] on span "Account Setup" at bounding box center [210, 138] width 144 height 12
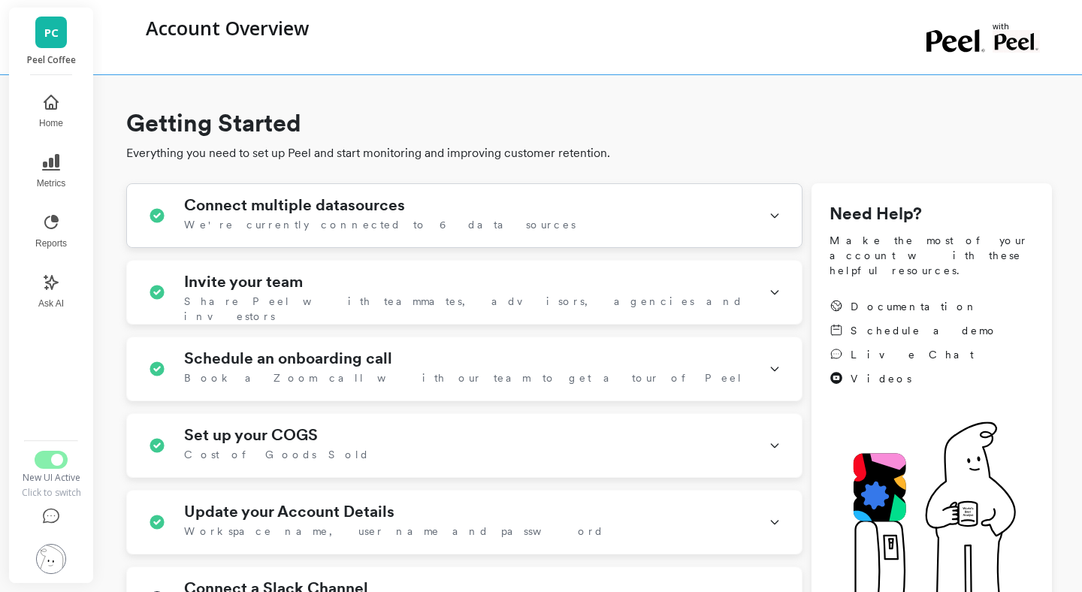
scroll to position [219, 0]
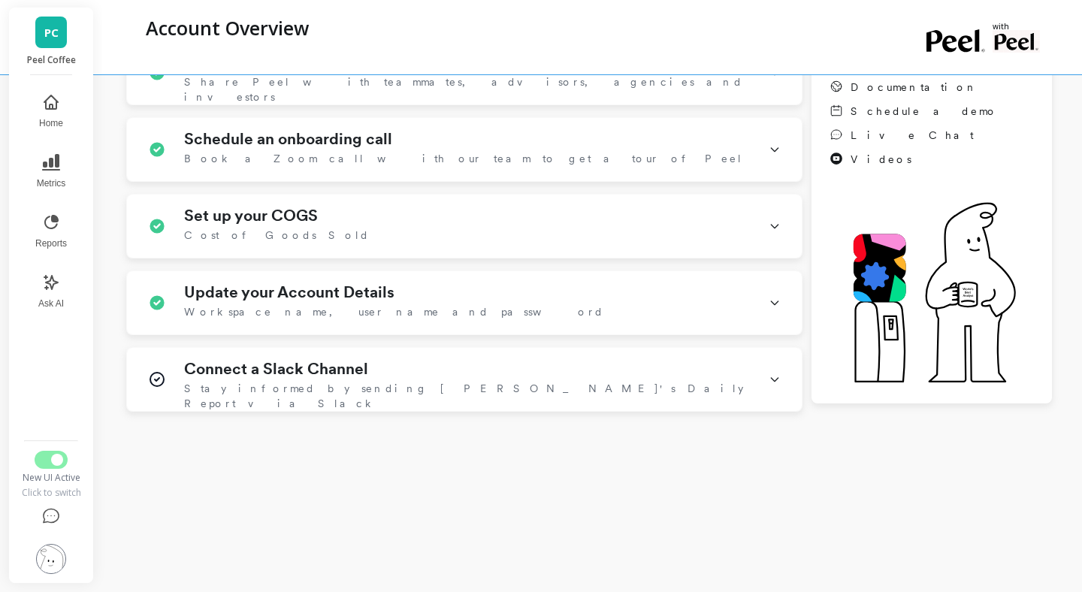
click at [50, 562] on img at bounding box center [51, 559] width 30 height 30
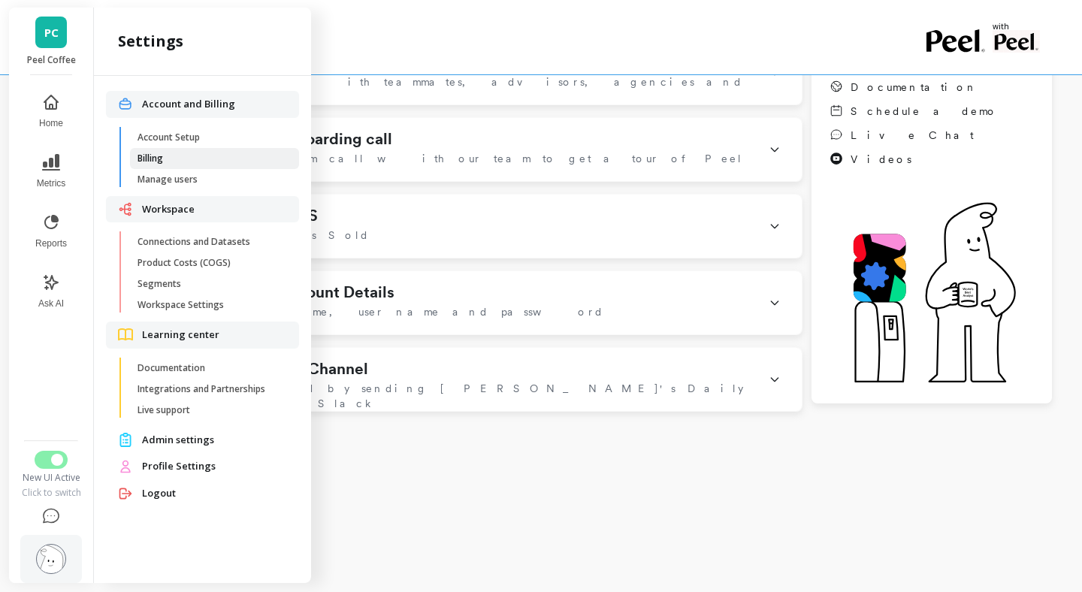
click at [180, 157] on span "Billing" at bounding box center [210, 159] width 144 height 12
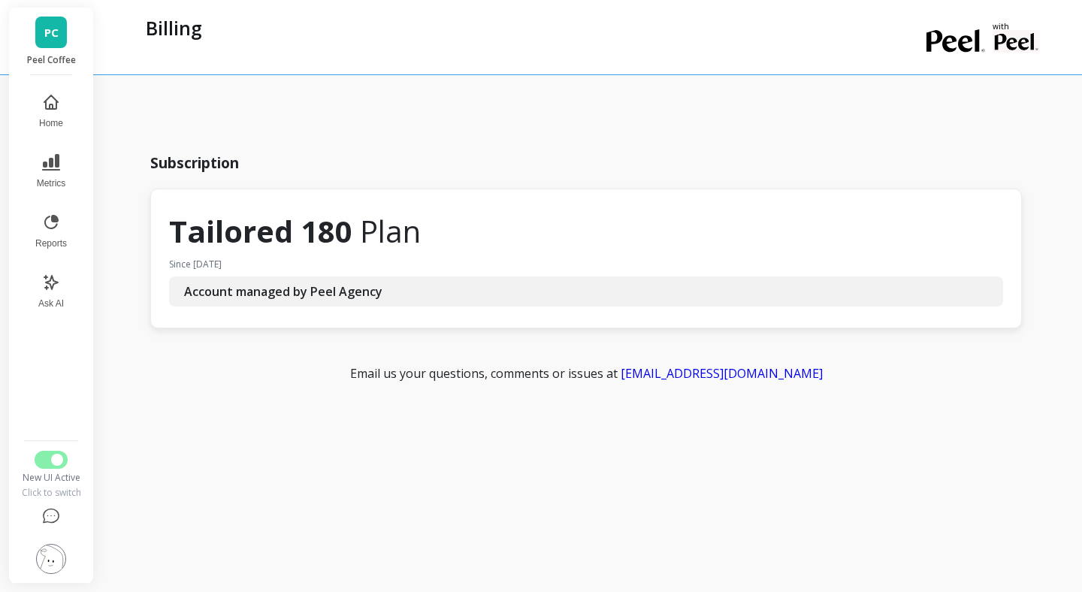
click at [49, 562] on img at bounding box center [51, 559] width 30 height 30
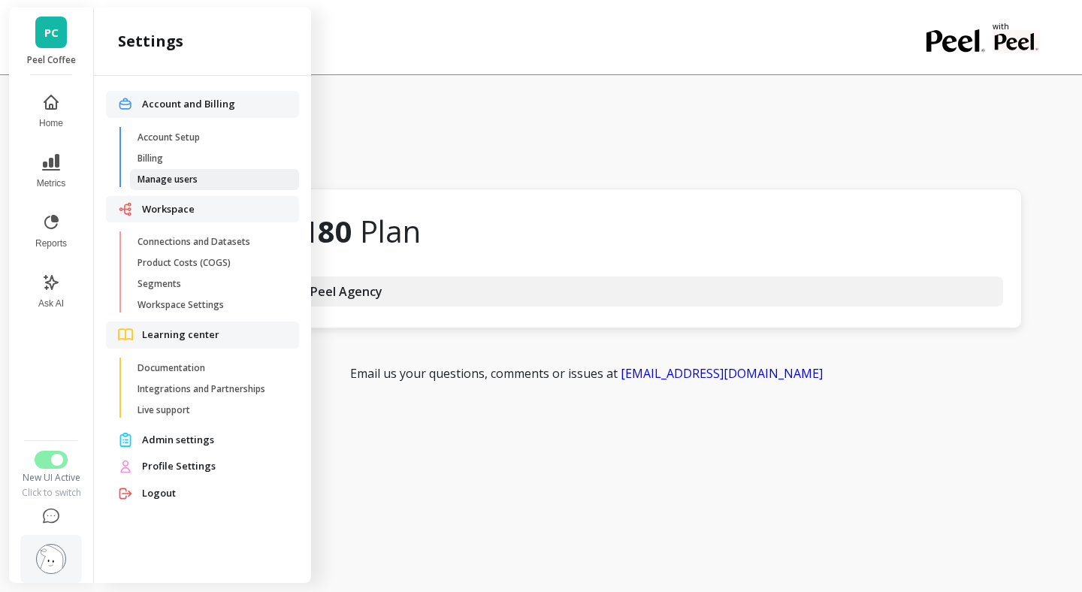
click at [208, 183] on span "Manage users" at bounding box center [210, 180] width 144 height 12
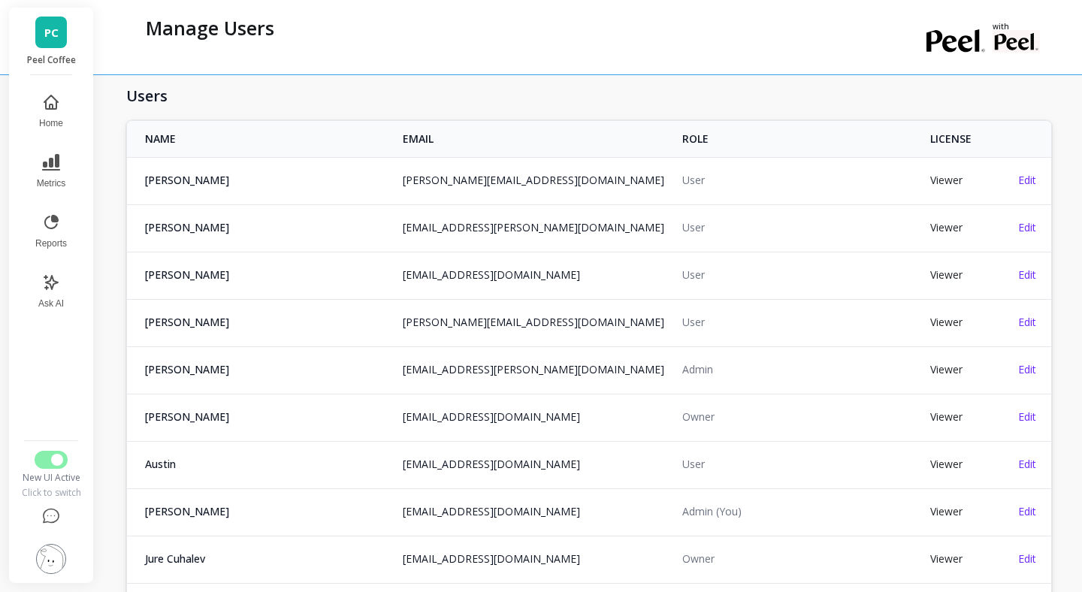
scroll to position [34, 0]
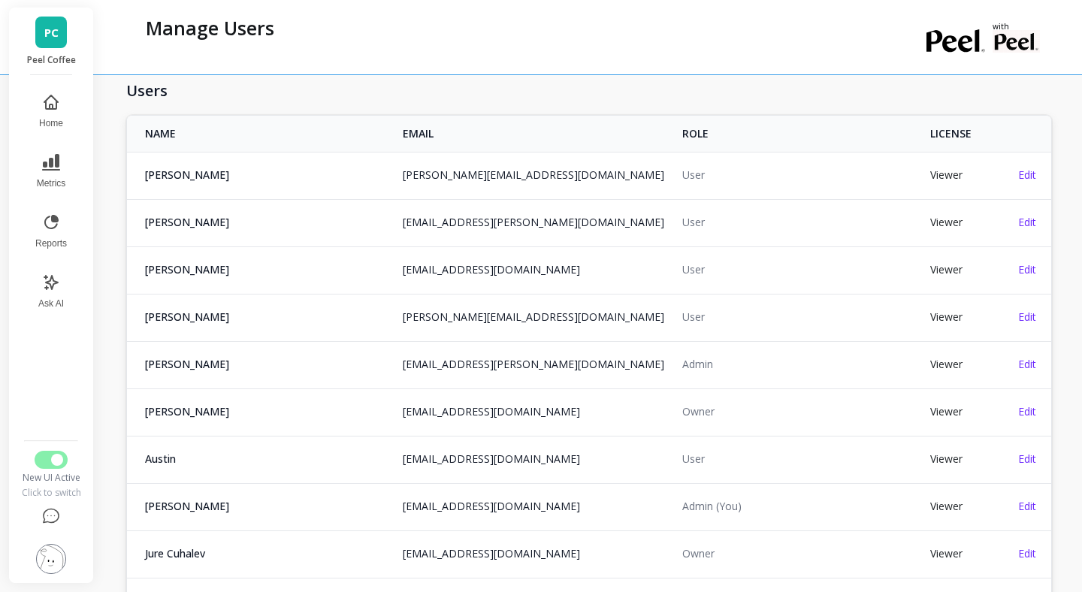
click at [689, 169] on td "User" at bounding box center [797, 175] width 248 height 46
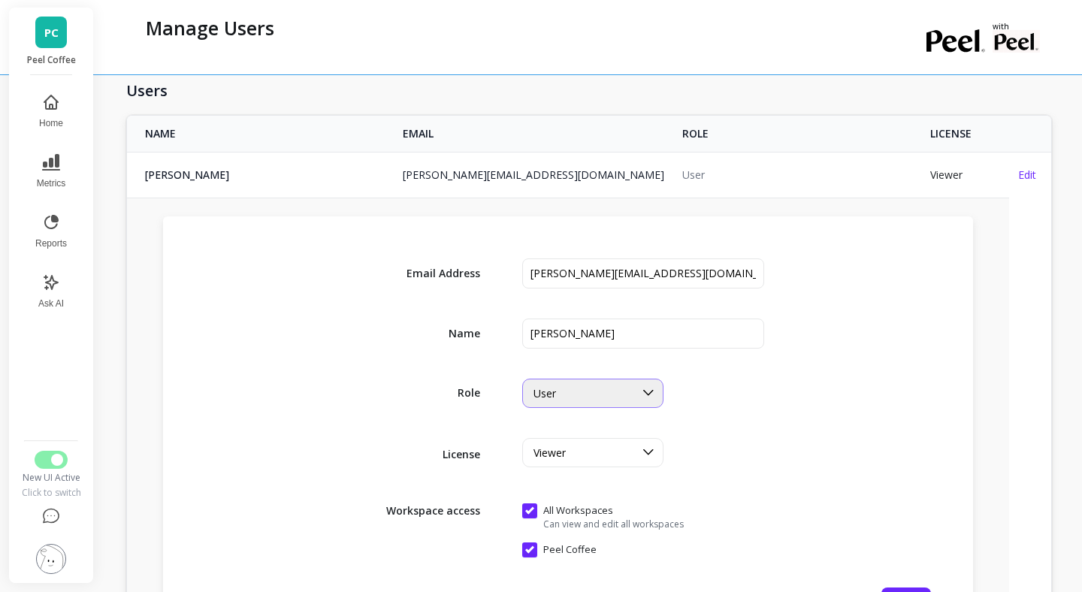
click at [616, 397] on div "User" at bounding box center [584, 393] width 101 height 14
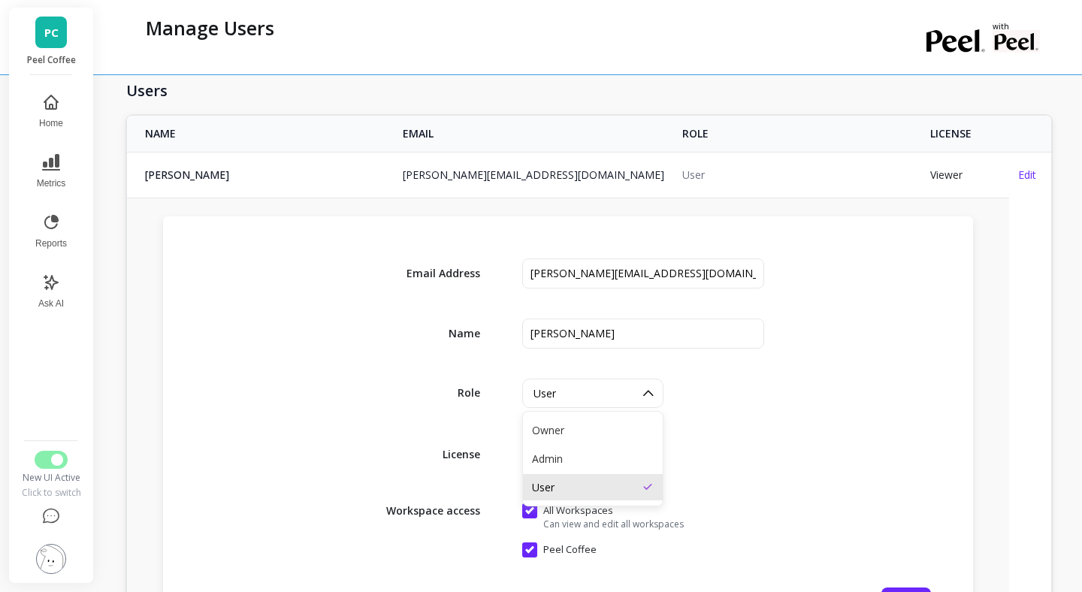
click at [816, 177] on td "User" at bounding box center [797, 175] width 248 height 46
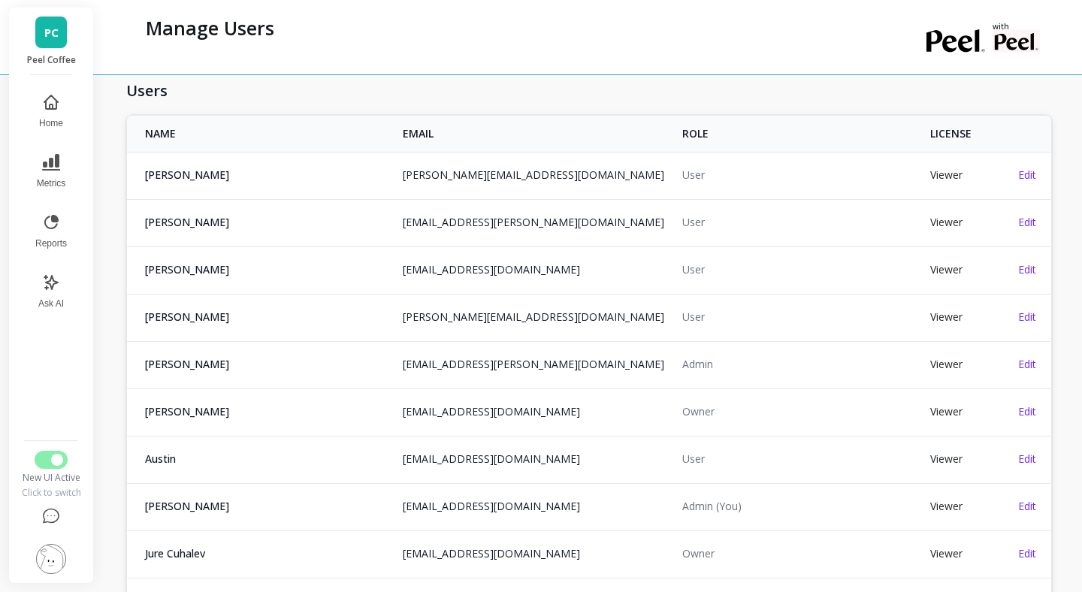
click at [59, 553] on img at bounding box center [51, 559] width 30 height 30
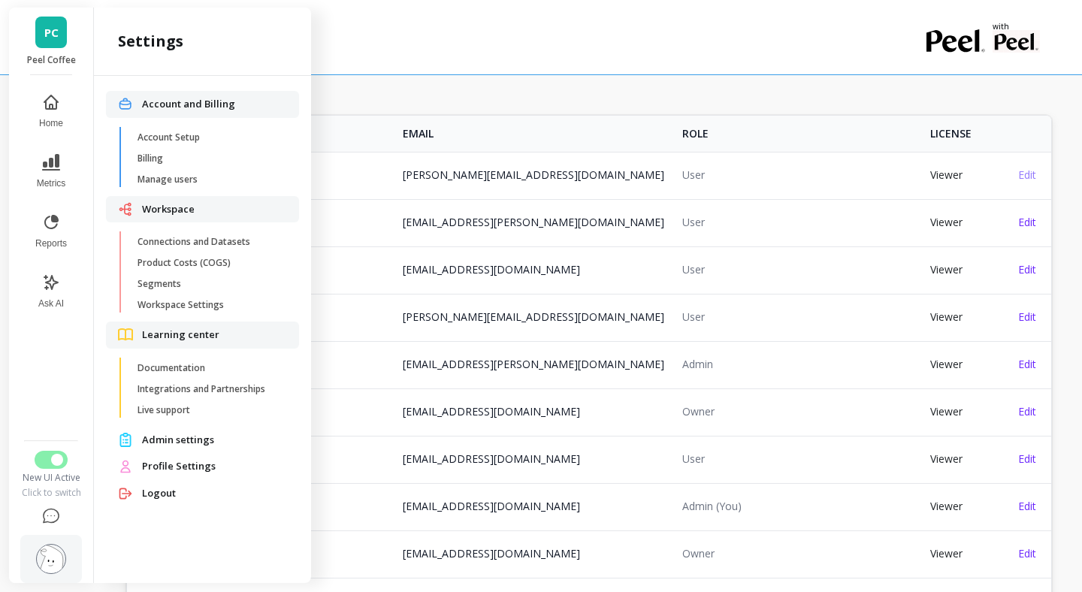
click at [1027, 176] on span "Edit" at bounding box center [1027, 175] width 18 height 14
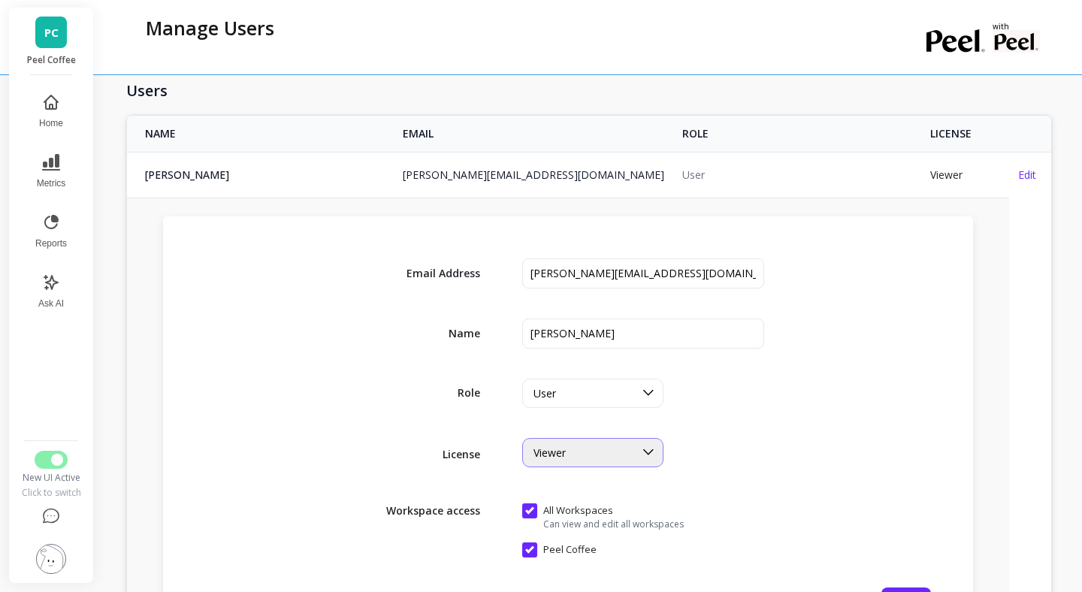
click at [589, 451] on div "Viewer" at bounding box center [584, 453] width 101 height 14
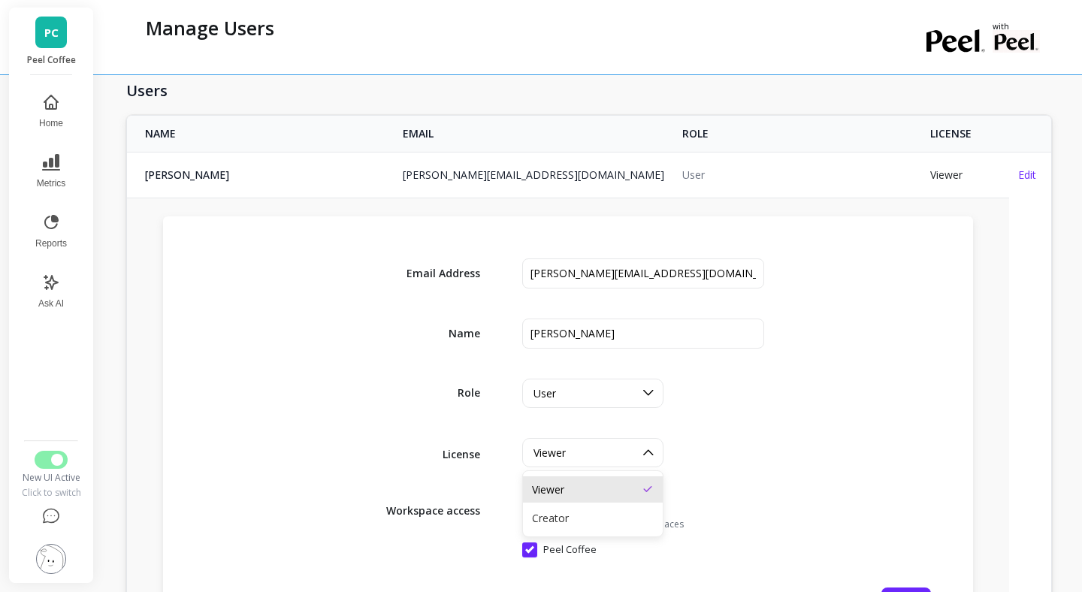
click at [755, 426] on div "Email Address Name Role User License option Viewer, selected. Viewer selected, …" at bounding box center [568, 437] width 810 height 442
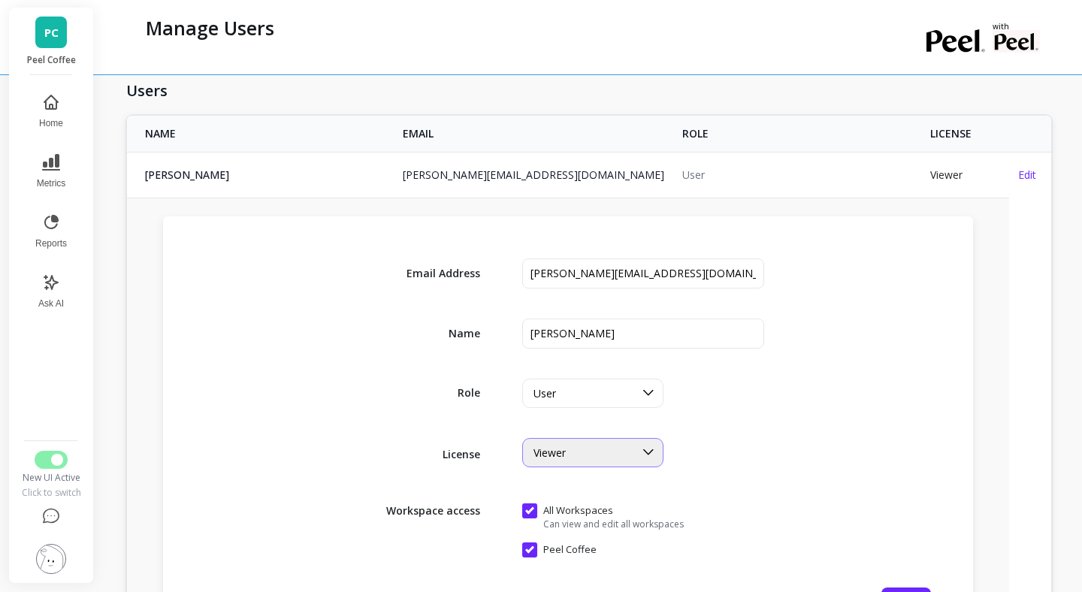
click at [564, 452] on span "Viewer" at bounding box center [550, 453] width 32 height 14
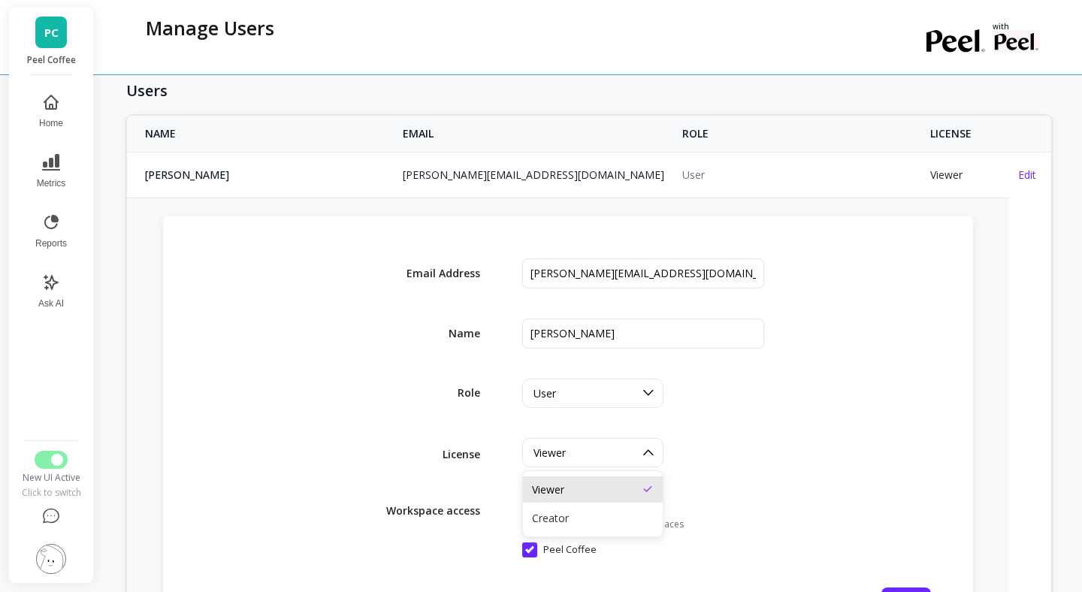
click at [386, 428] on div "Email Address Name Role User License Viewer selected, 1 of 2. 2 results availab…" at bounding box center [568, 437] width 810 height 442
click at [56, 552] on img at bounding box center [51, 559] width 30 height 30
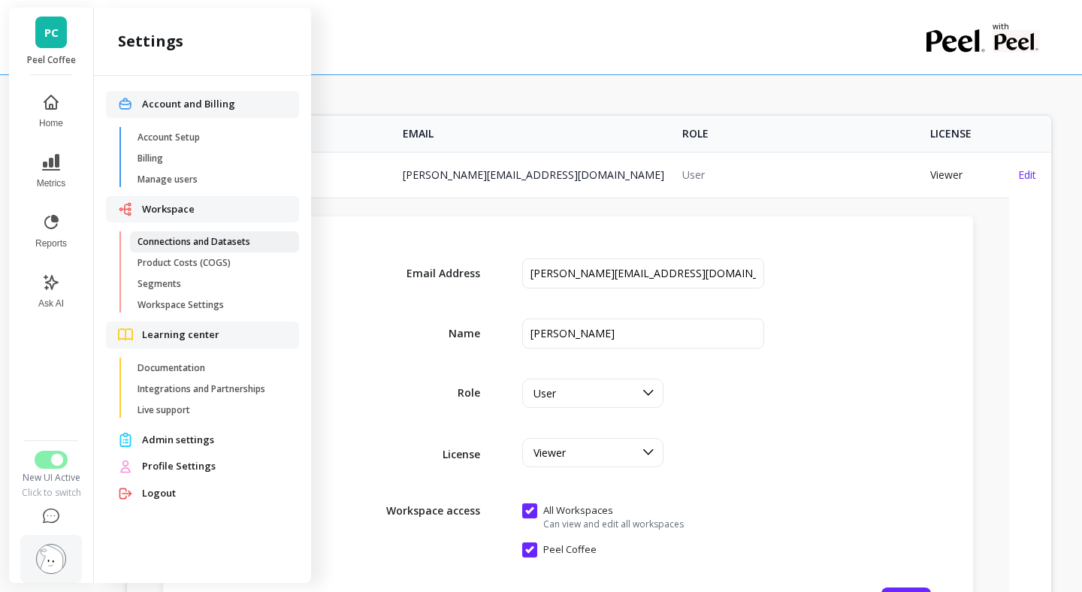
click at [220, 244] on span "Connections and Datasets" at bounding box center [210, 242] width 144 height 12
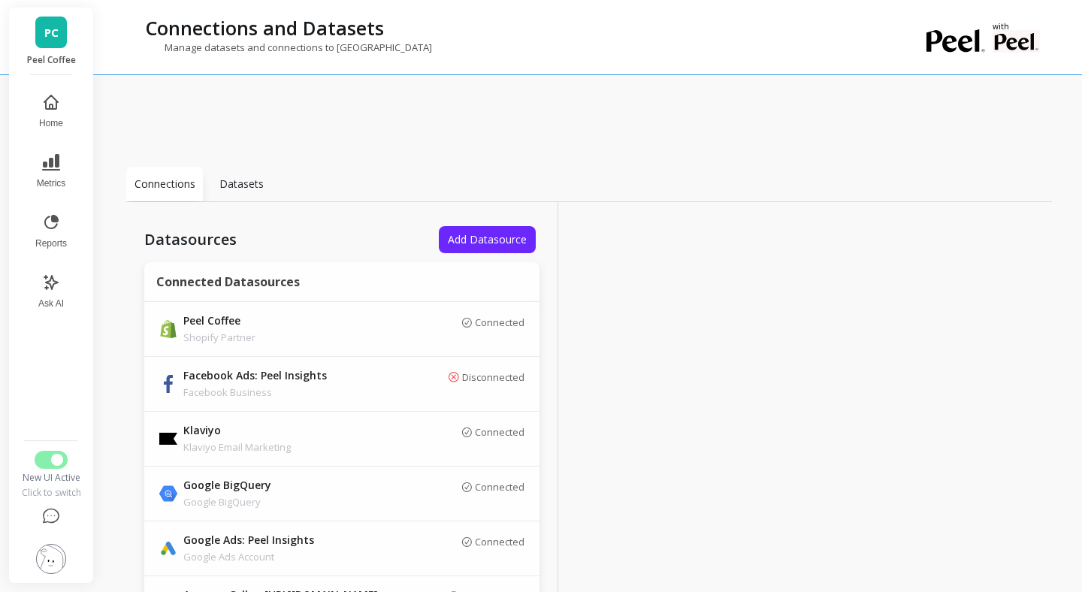
click at [53, 549] on img at bounding box center [51, 559] width 30 height 30
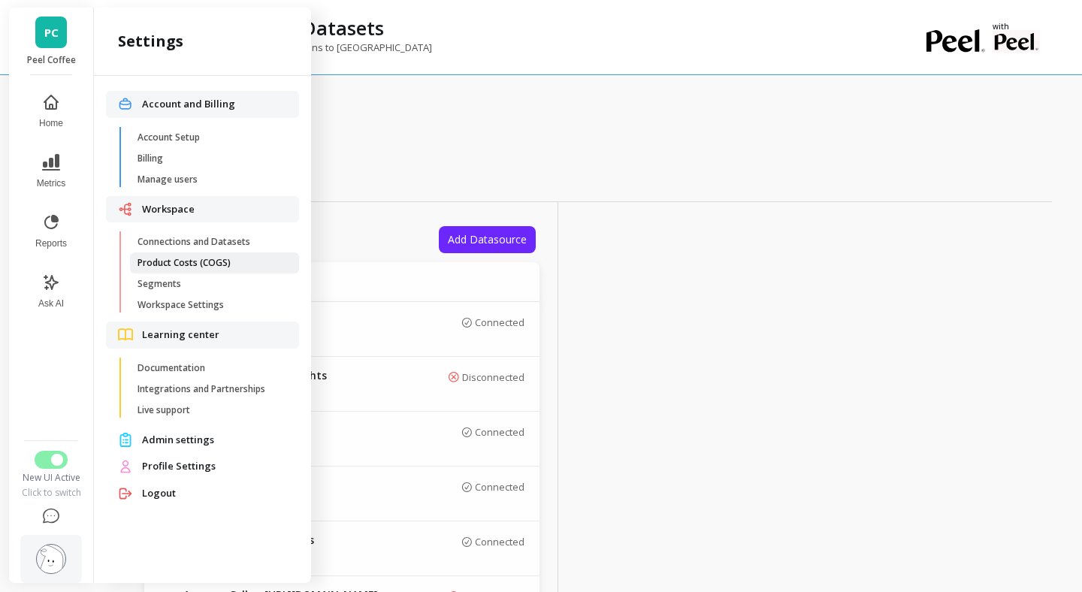
click at [217, 260] on span "Product Costs (COGS)" at bounding box center [210, 263] width 144 height 12
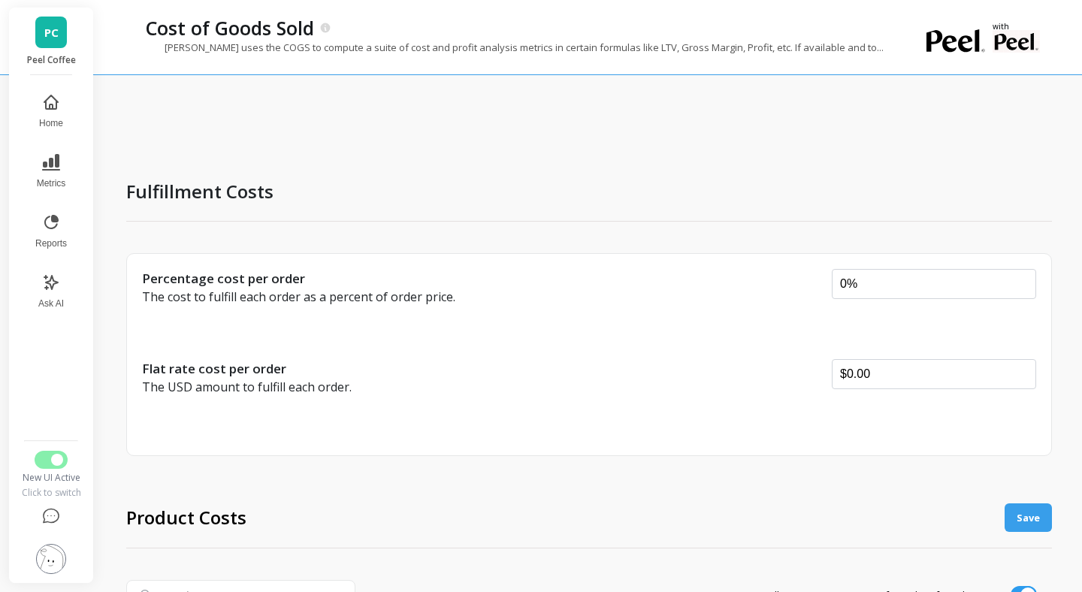
click at [46, 557] on img at bounding box center [51, 559] width 30 height 30
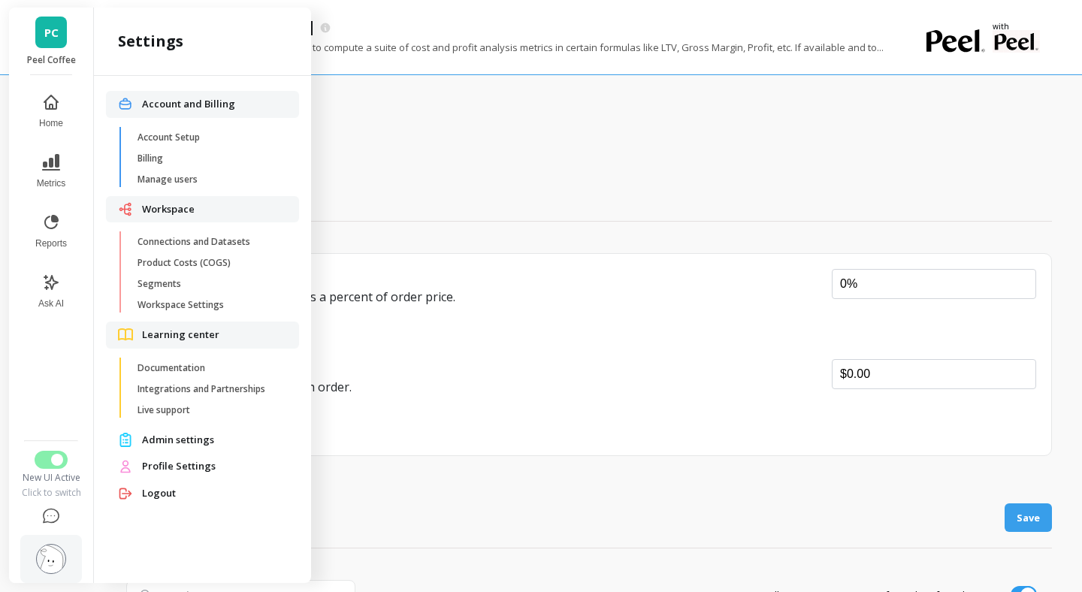
click at [397, 185] on div "Fulfillment Costs" at bounding box center [589, 191] width 926 height 61
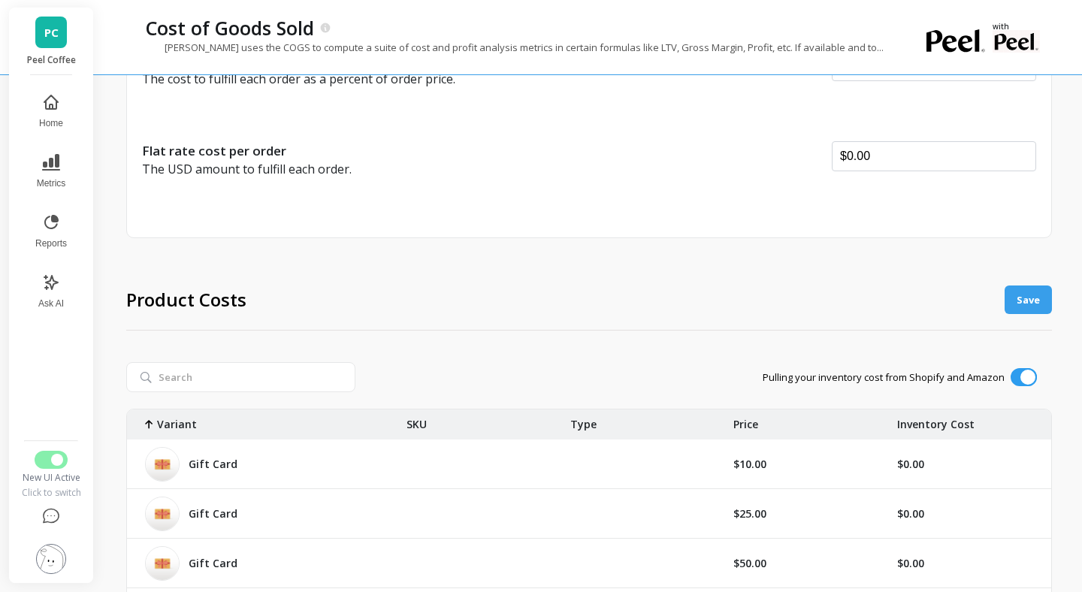
scroll to position [505, 0]
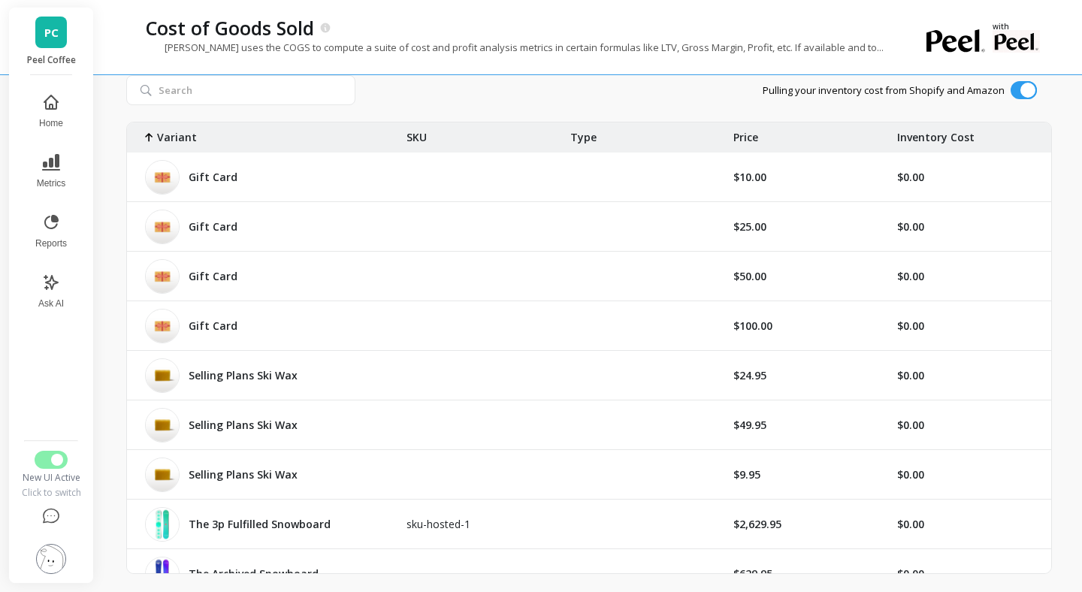
click at [900, 256] on div "$0.00" at bounding box center [970, 276] width 164 height 49
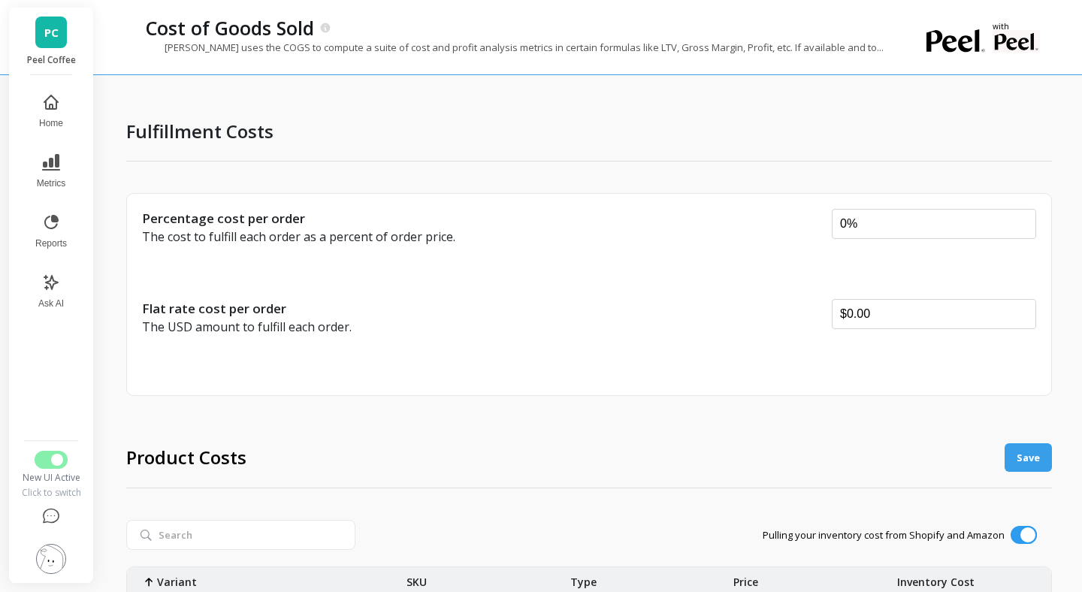
scroll to position [0, 0]
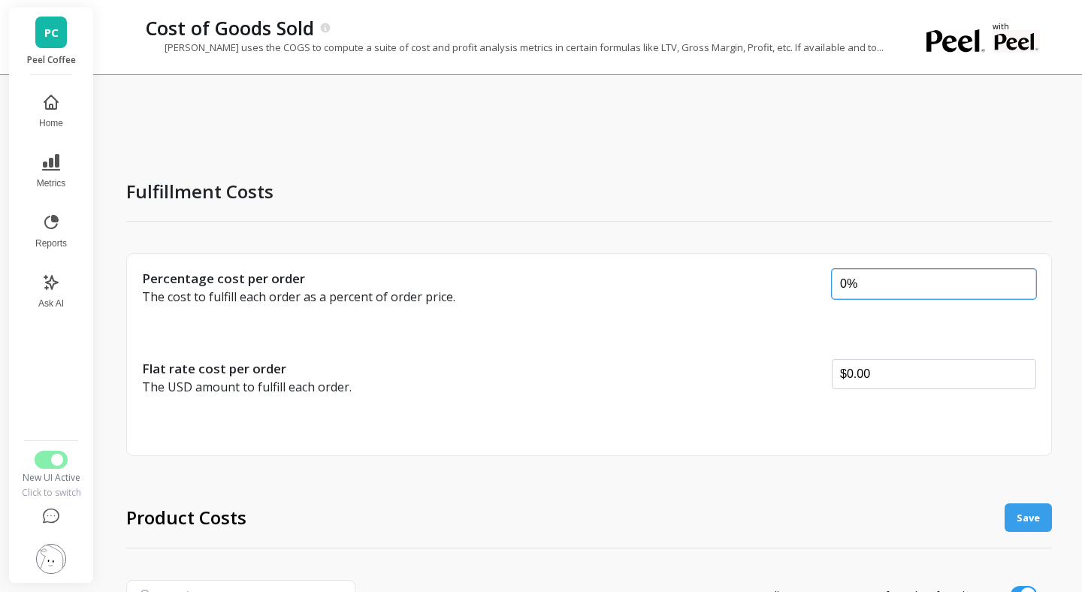
click at [893, 286] on input "0%" at bounding box center [934, 284] width 204 height 30
click at [49, 547] on img at bounding box center [51, 559] width 30 height 30
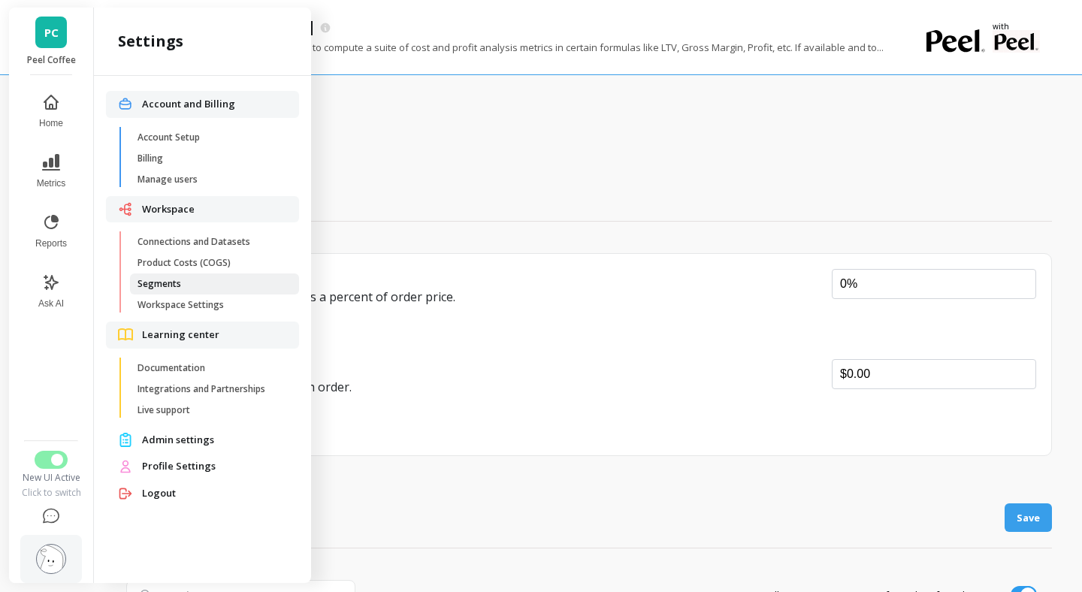
click at [182, 287] on span "Segments" at bounding box center [210, 284] width 144 height 12
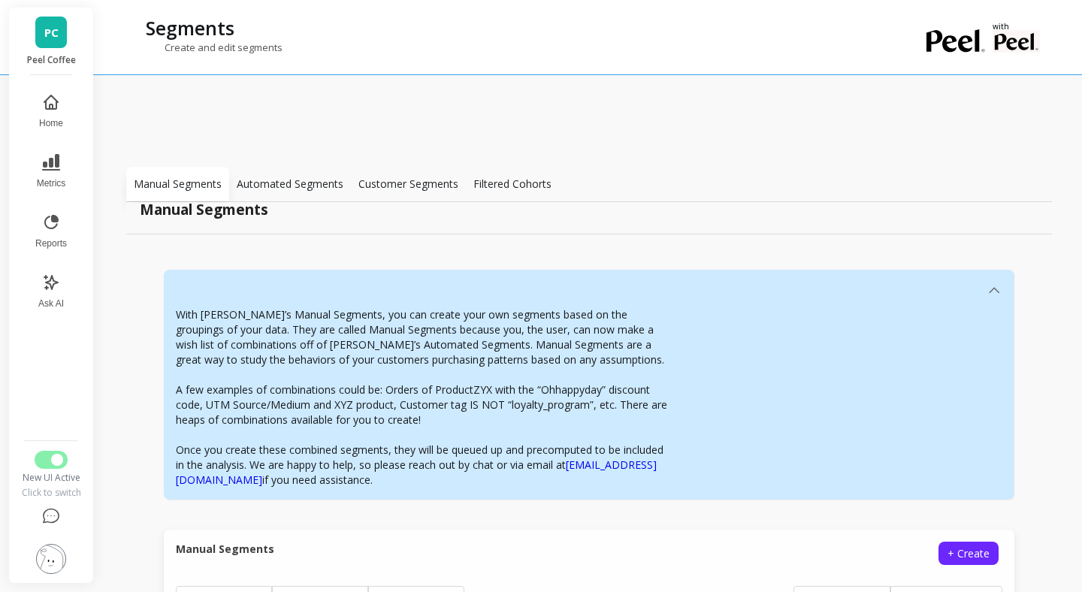
scroll to position [31, 0]
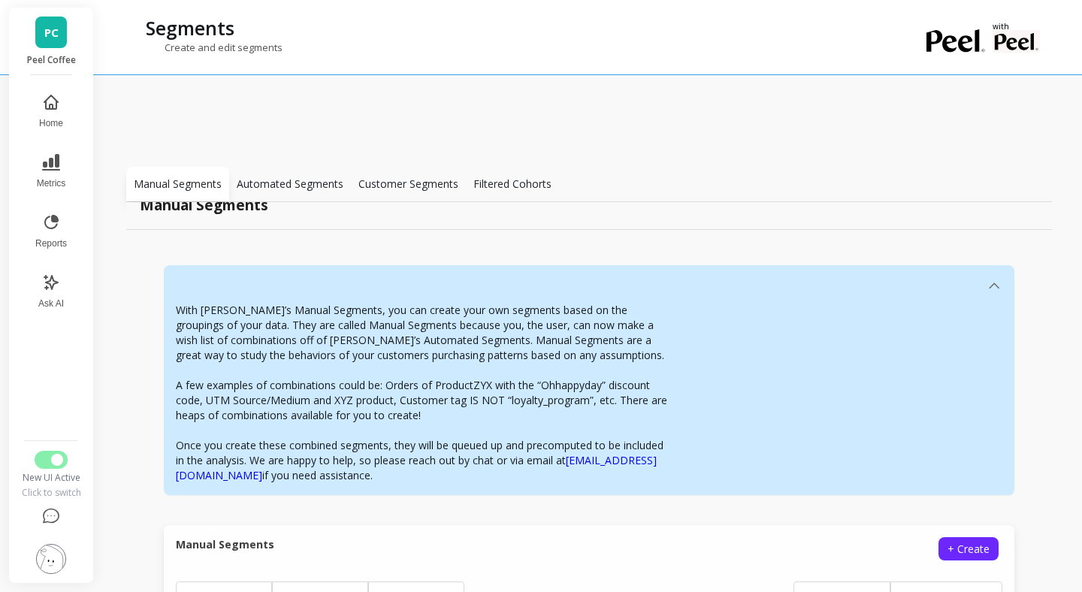
click at [273, 188] on p "Automated Segments" at bounding box center [290, 184] width 107 height 15
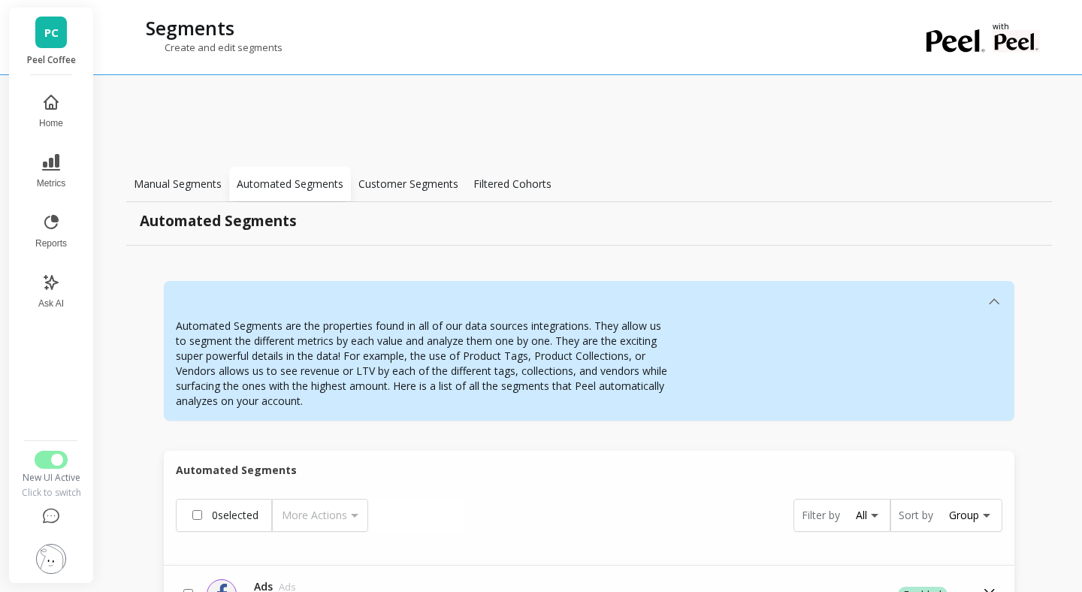
scroll to position [0, 0]
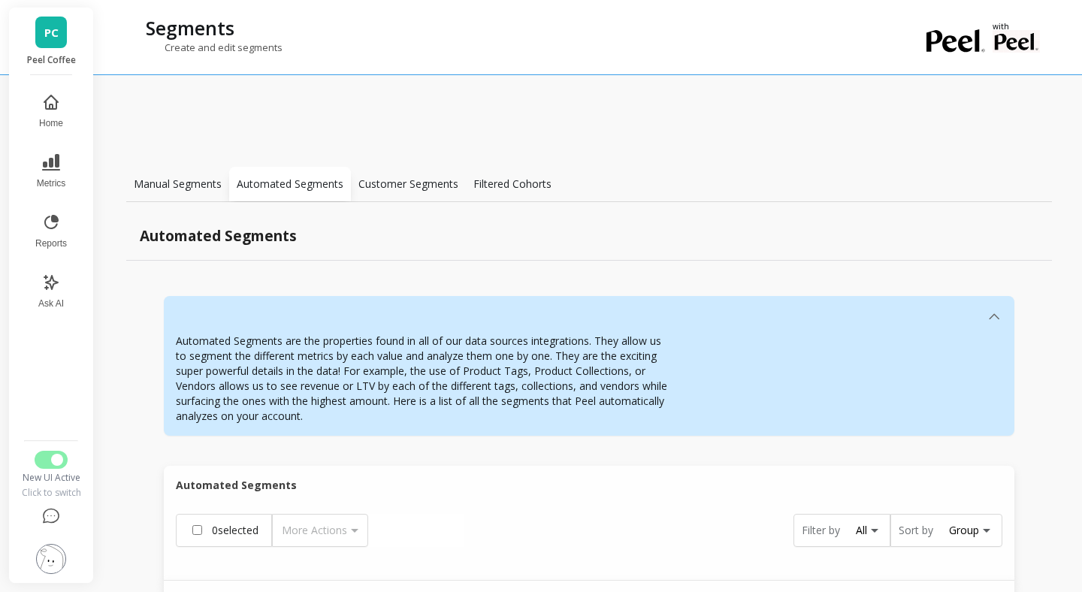
click at [369, 192] on div "Customer Segments" at bounding box center [408, 184] width 115 height 35
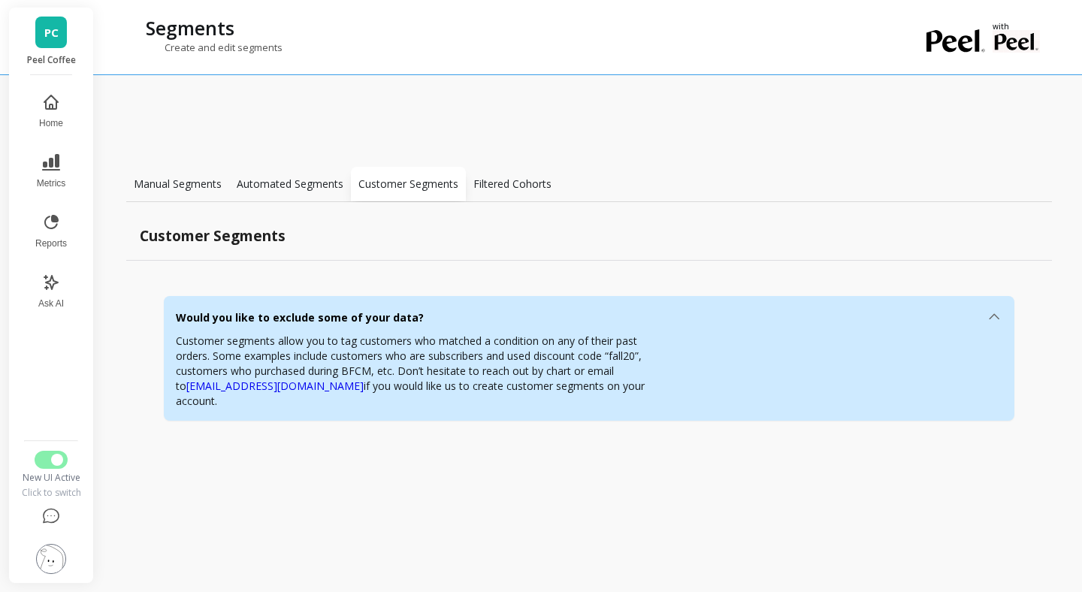
click at [320, 183] on p "Automated Segments" at bounding box center [290, 184] width 107 height 15
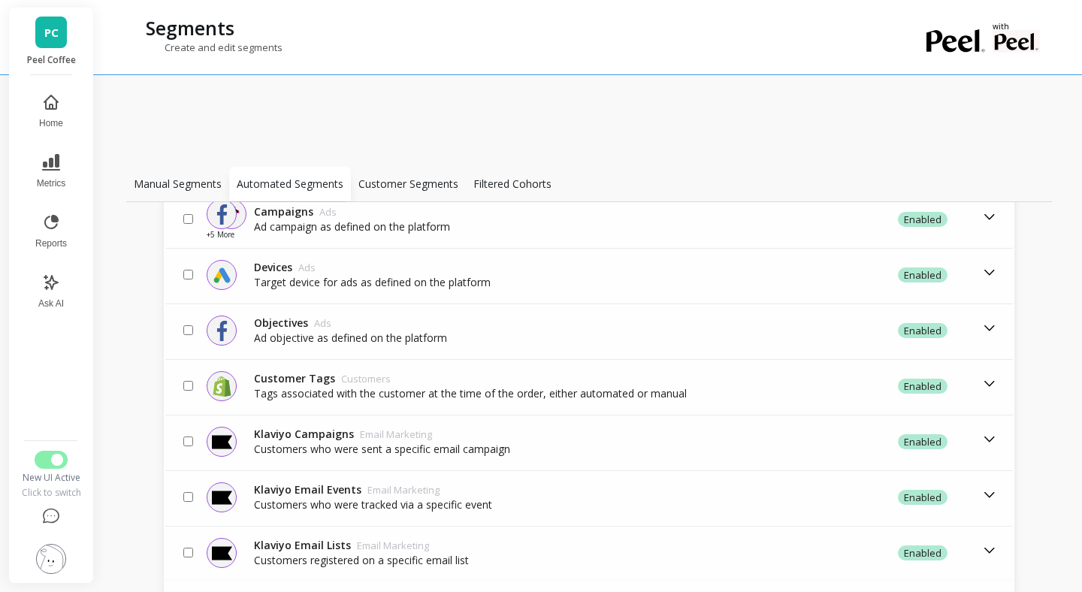
scroll to position [581, 0]
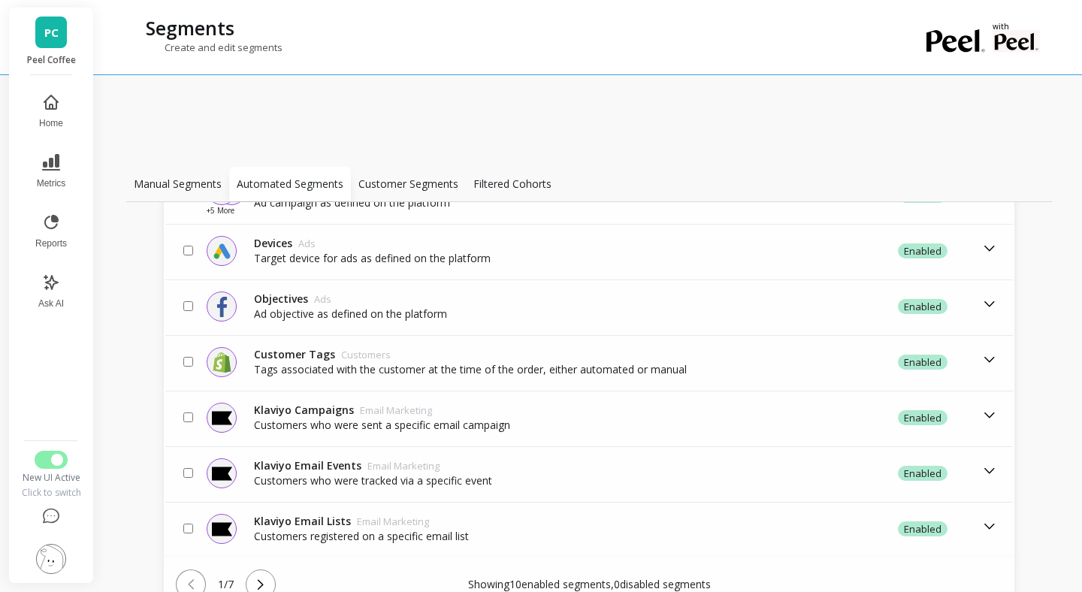
click at [441, 190] on p "Customer Segments" at bounding box center [409, 184] width 100 height 15
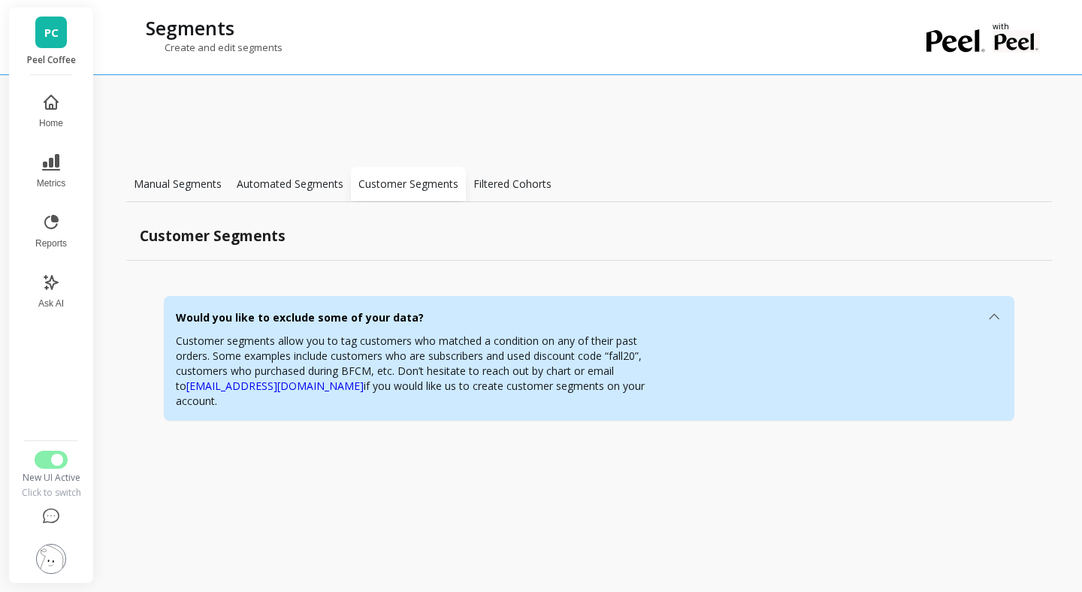
scroll to position [0, 0]
click at [510, 188] on p "Filtered Cohorts" at bounding box center [513, 184] width 78 height 15
click at [64, 552] on img at bounding box center [51, 559] width 30 height 30
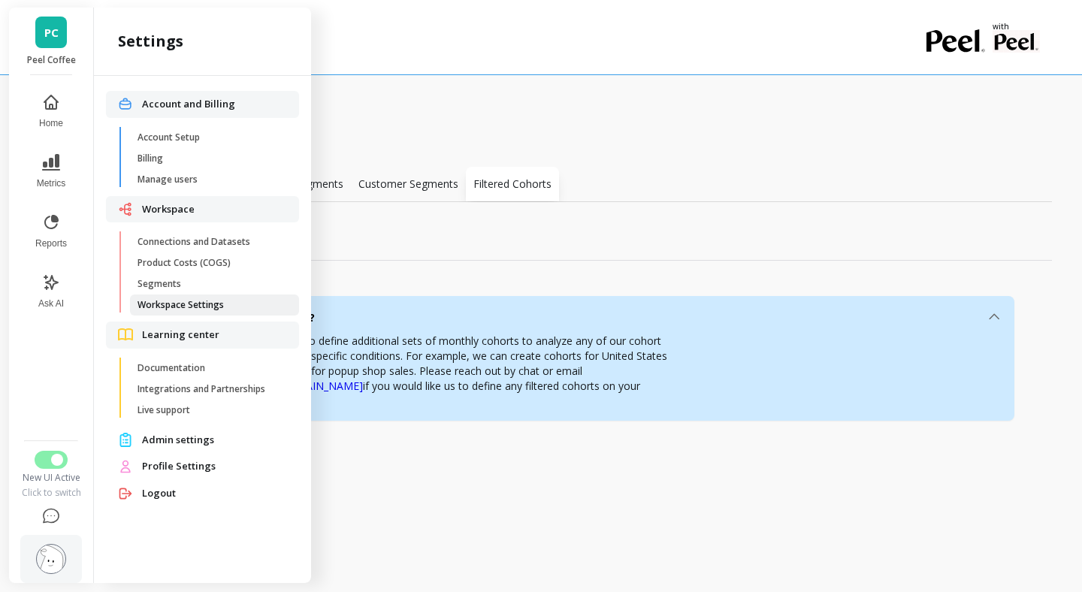
click at [204, 308] on span "Workspace Settings" at bounding box center [210, 305] width 144 height 12
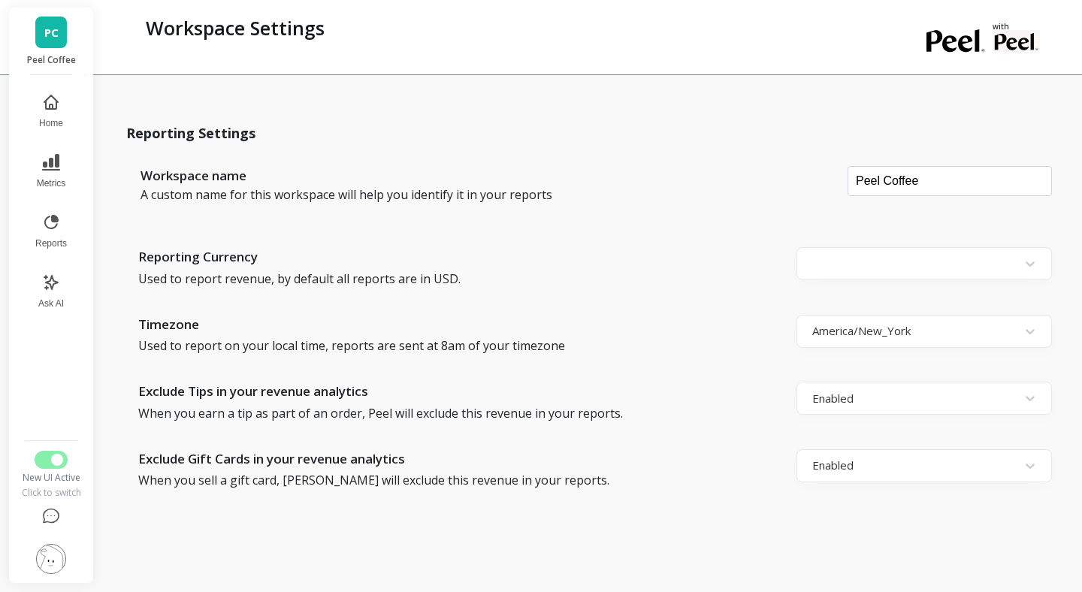
click at [55, 555] on img at bounding box center [51, 559] width 30 height 30
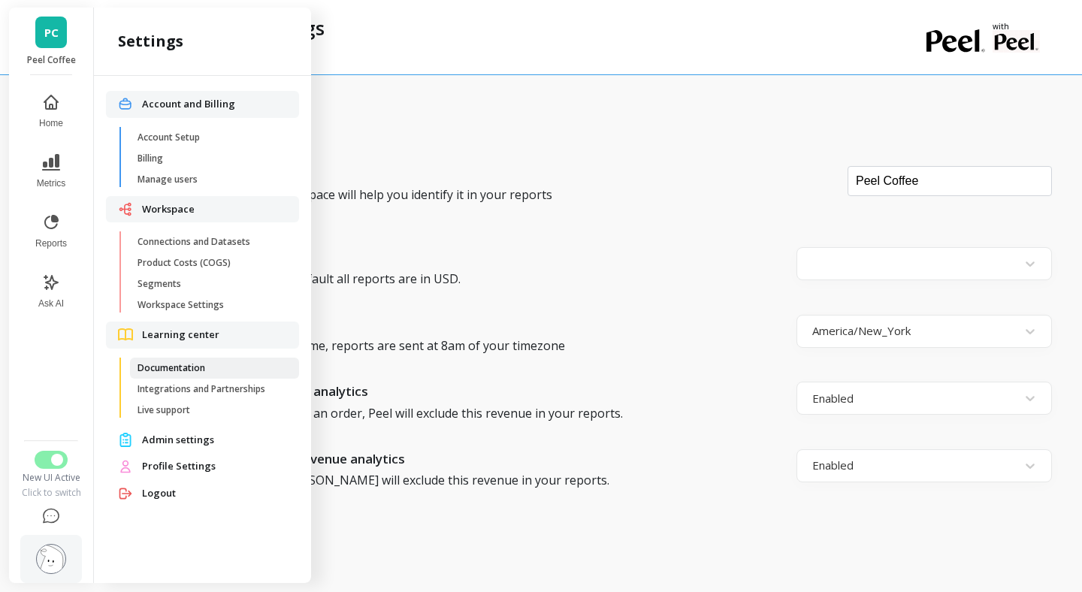
click at [189, 374] on link "Documentation" at bounding box center [214, 368] width 169 height 21
